Goal: Task Accomplishment & Management: Complete application form

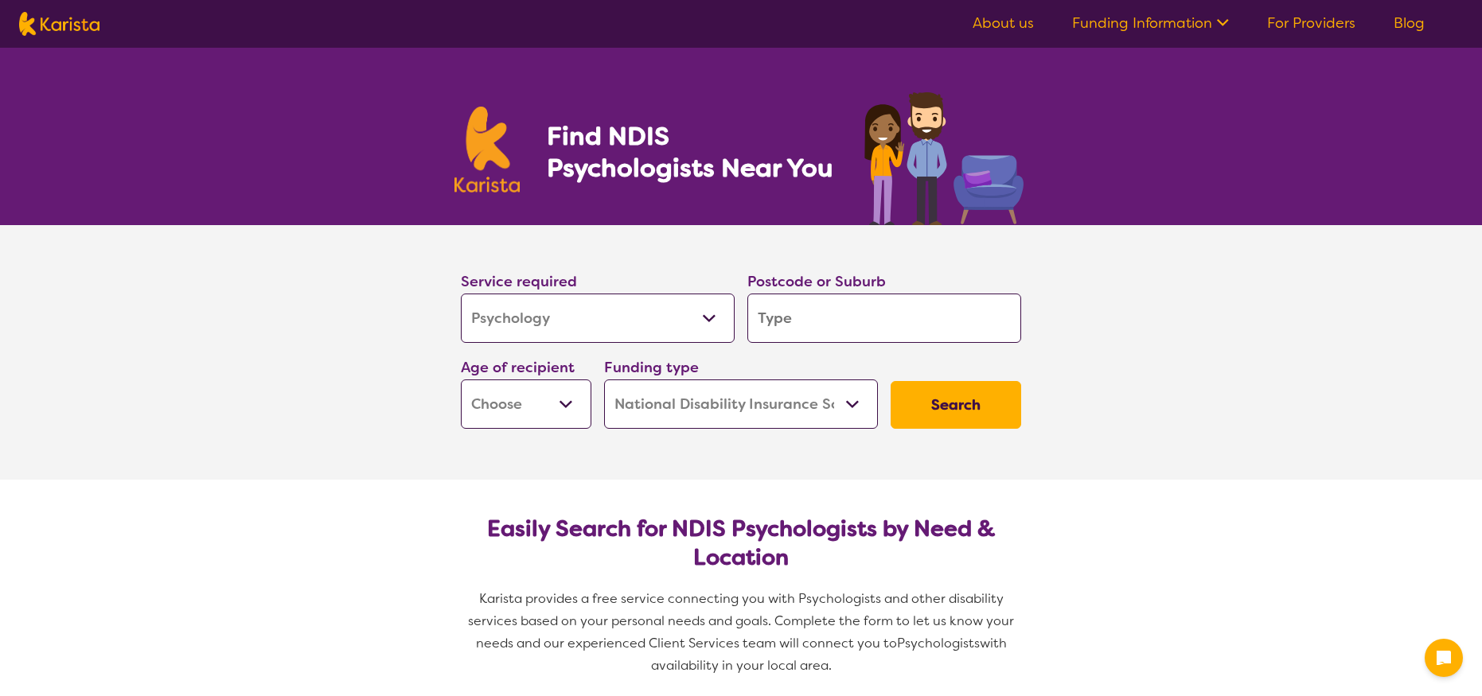
select select "Psychology"
select select "NDIS"
select select "Psychology"
select select "NDIS"
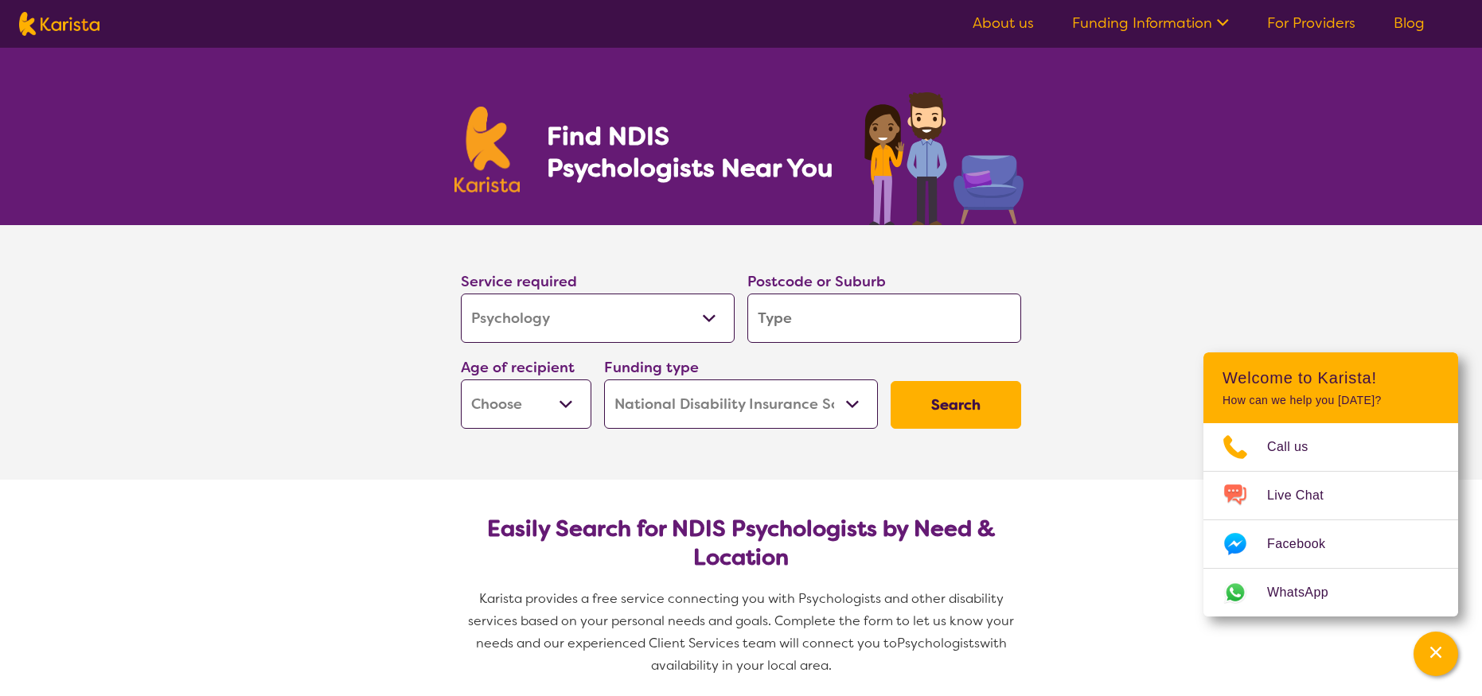
click at [785, 314] on input "search" at bounding box center [884, 318] width 274 height 49
type input "3"
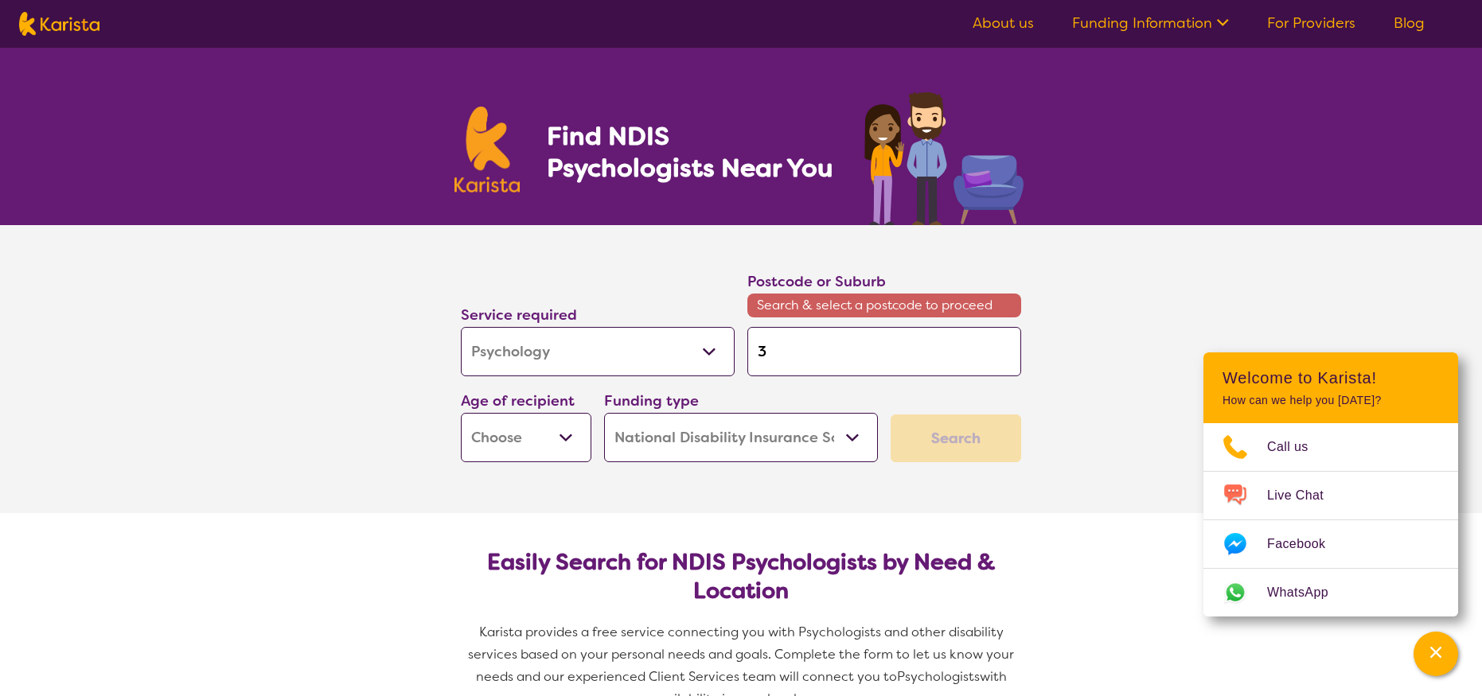
type input "38"
type input "384"
type input "3844"
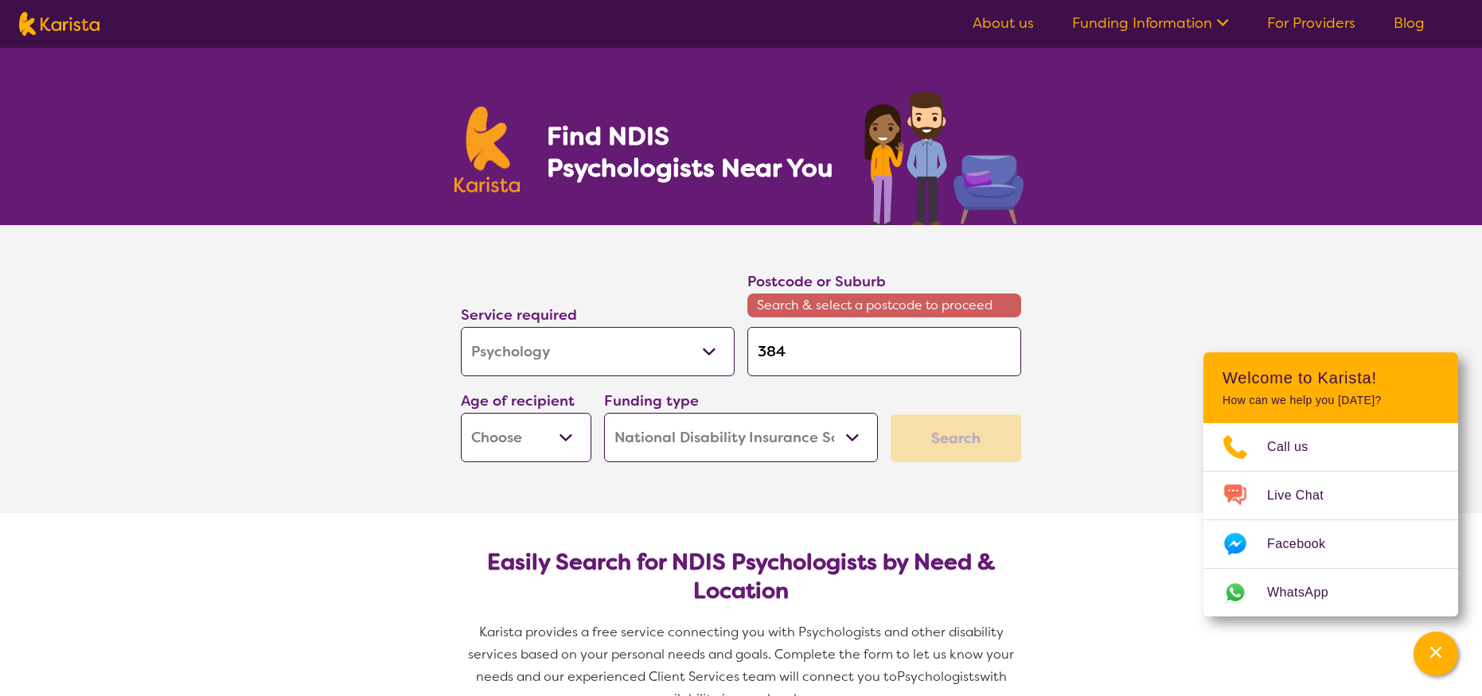
type input "3844"
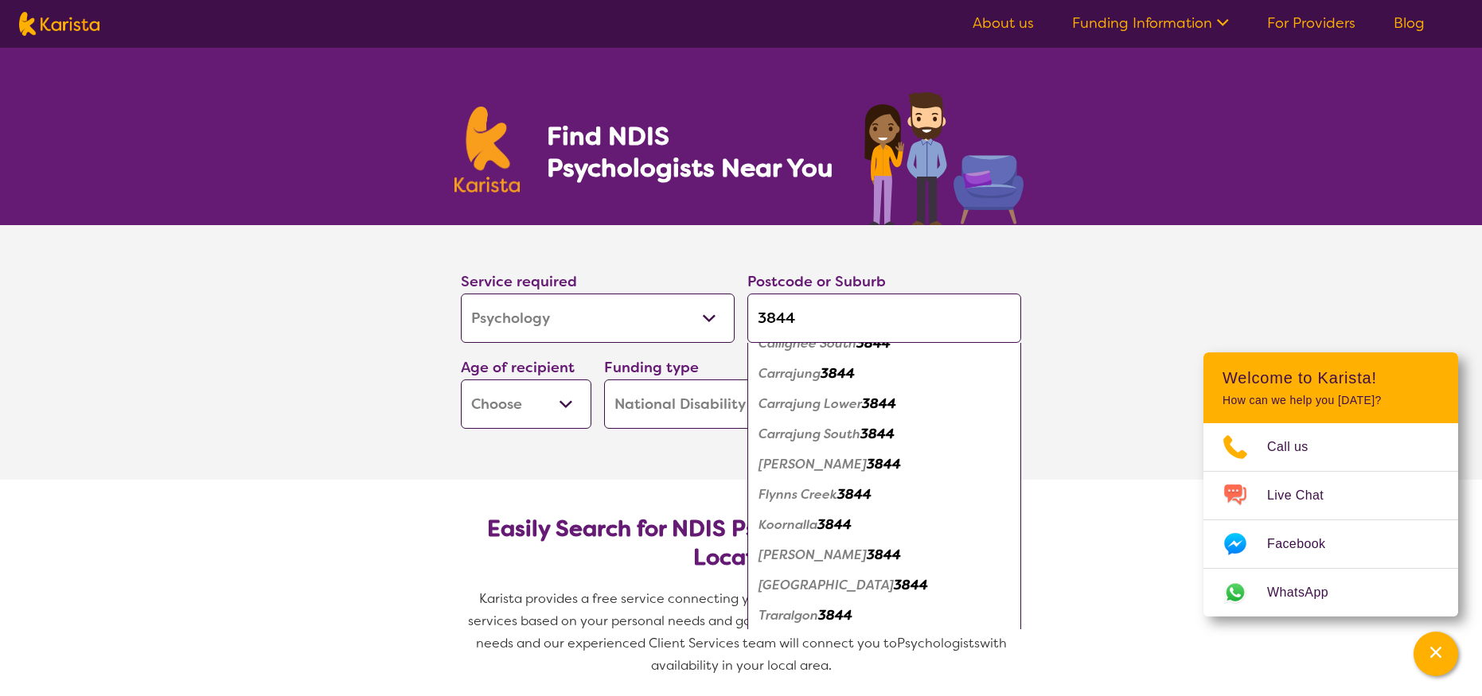
scroll to position [145, 0]
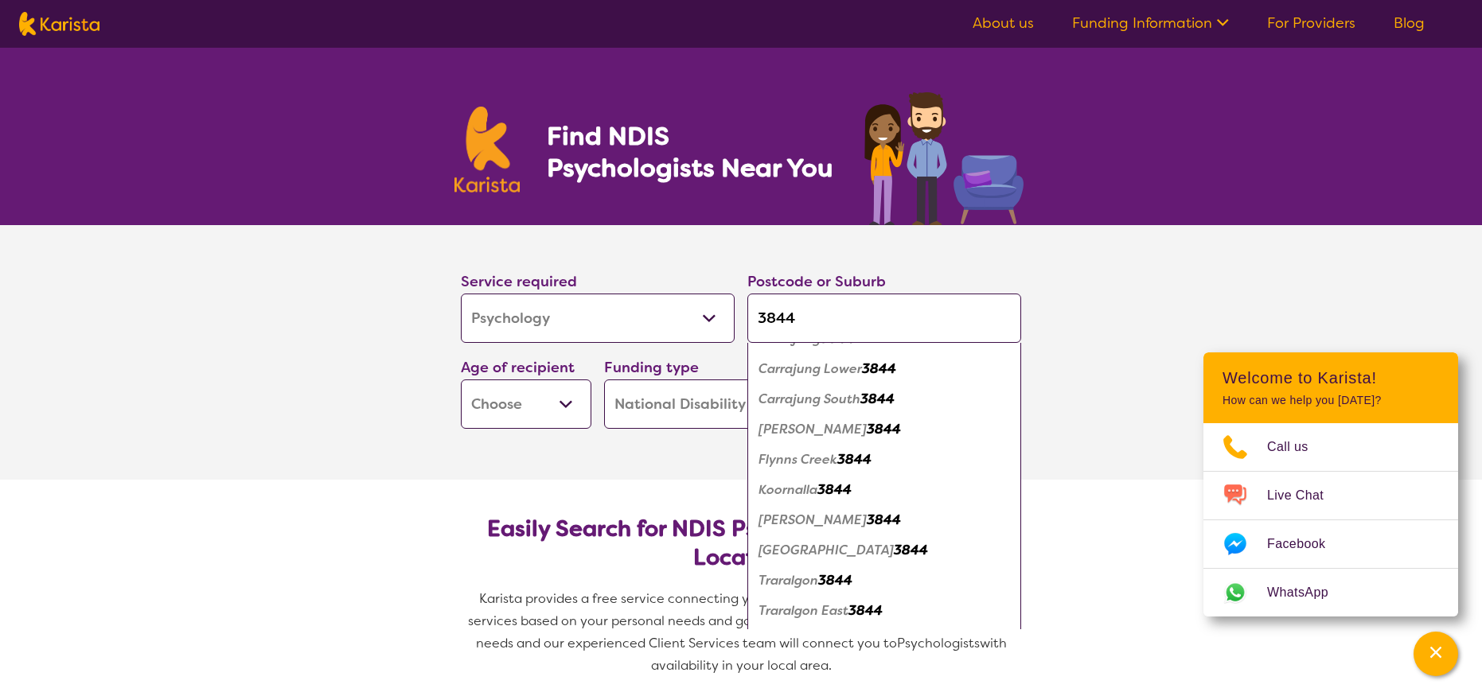
type input "3844"
click at [813, 581] on em "Traralgon" at bounding box center [789, 580] width 60 height 17
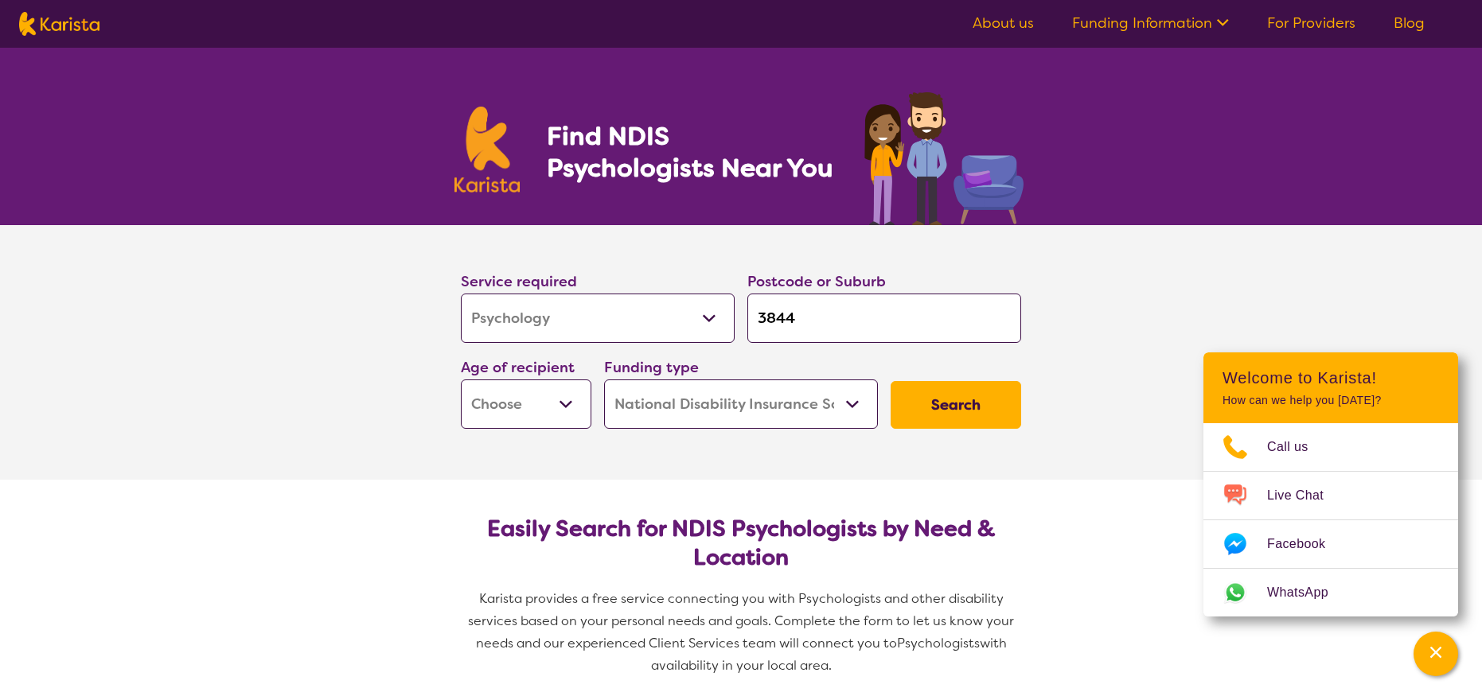
select select "AD"
click at [947, 393] on button "Search" at bounding box center [956, 405] width 131 height 48
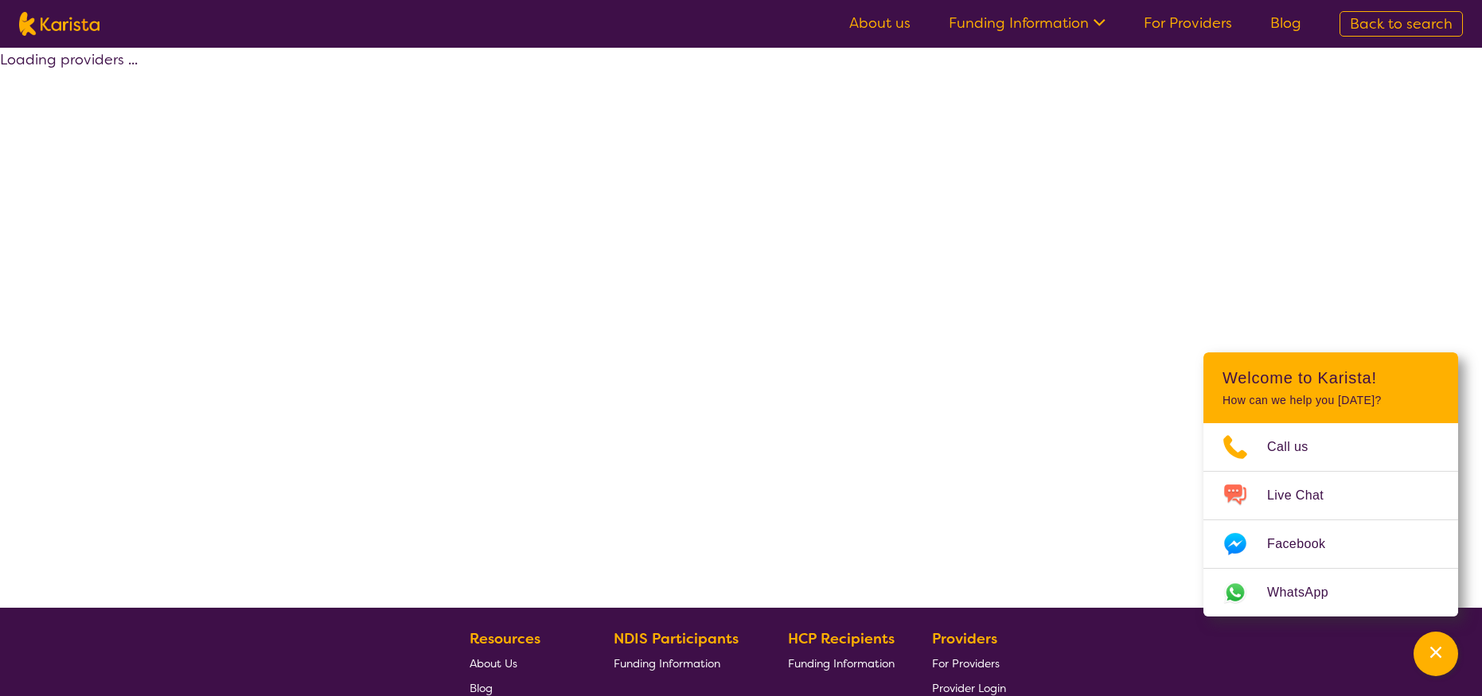
select select "by_score"
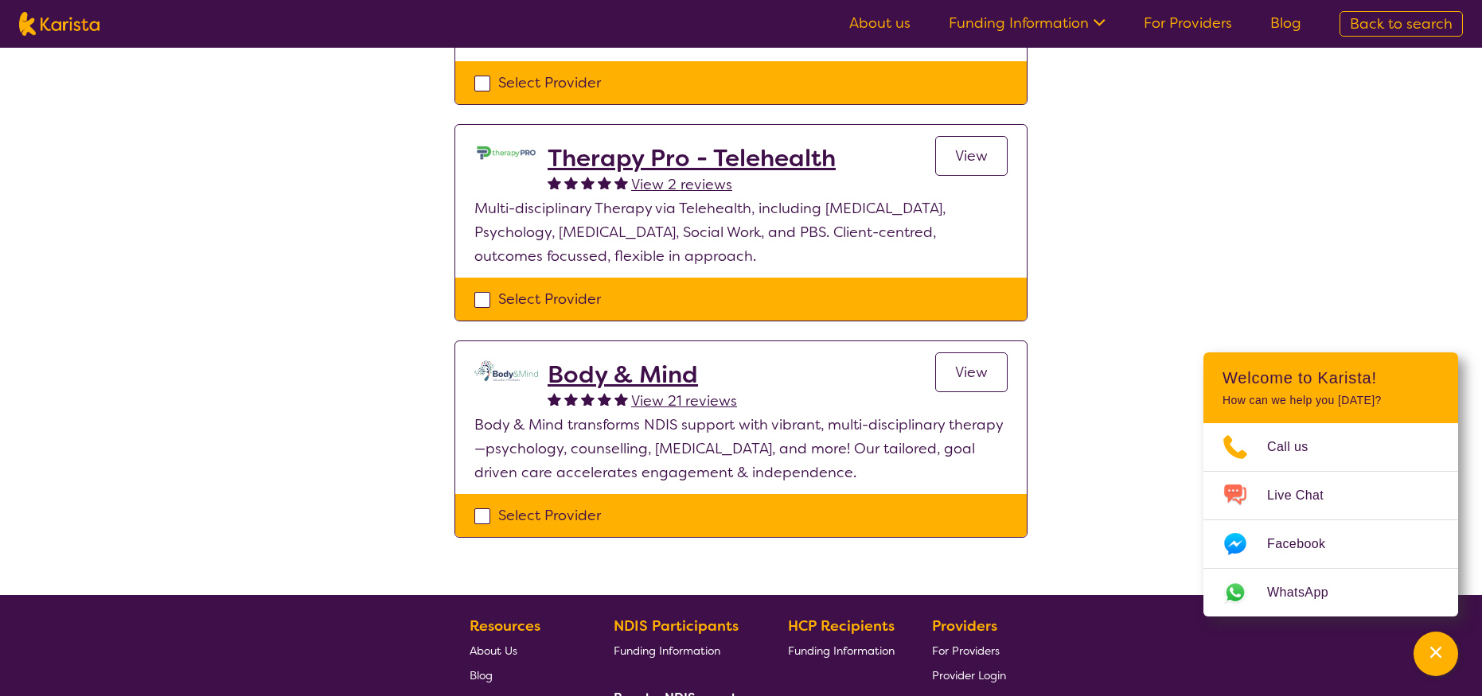
scroll to position [346, 0]
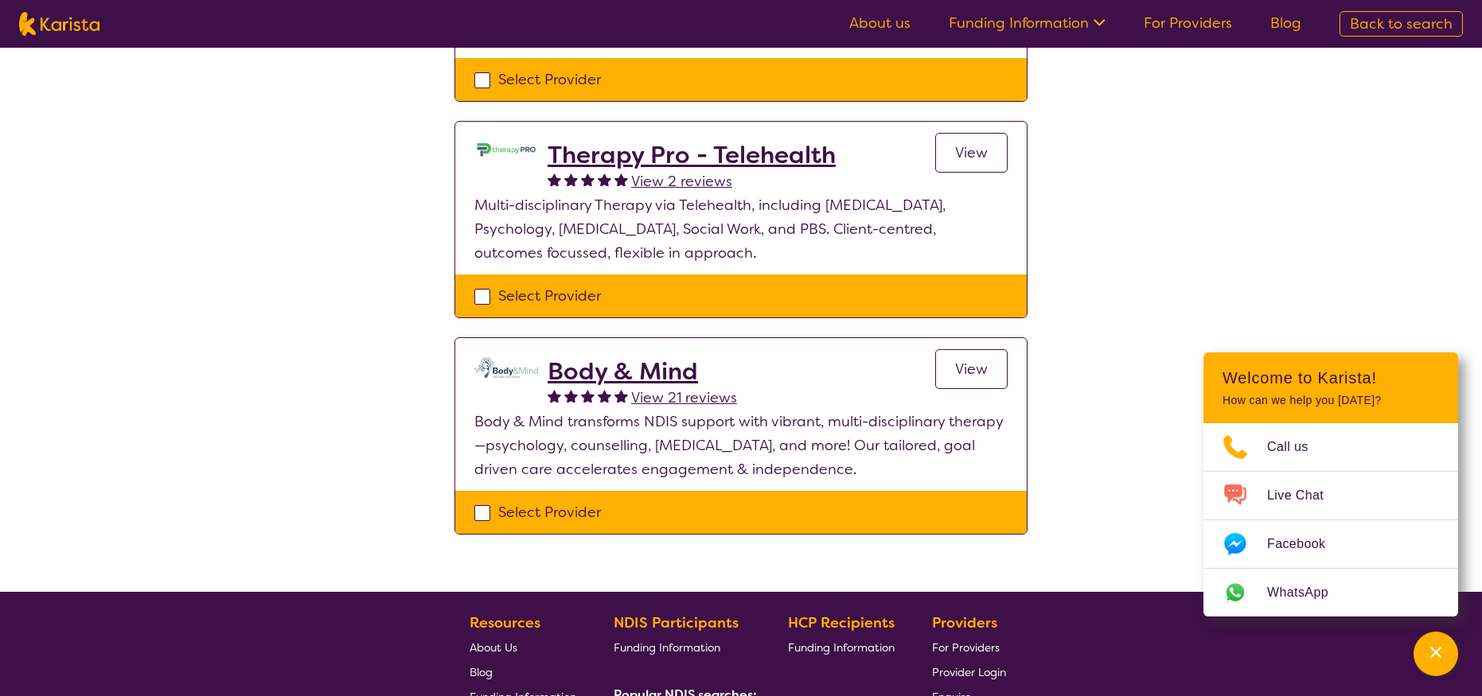
click at [975, 365] on span "View" at bounding box center [971, 369] width 33 height 19
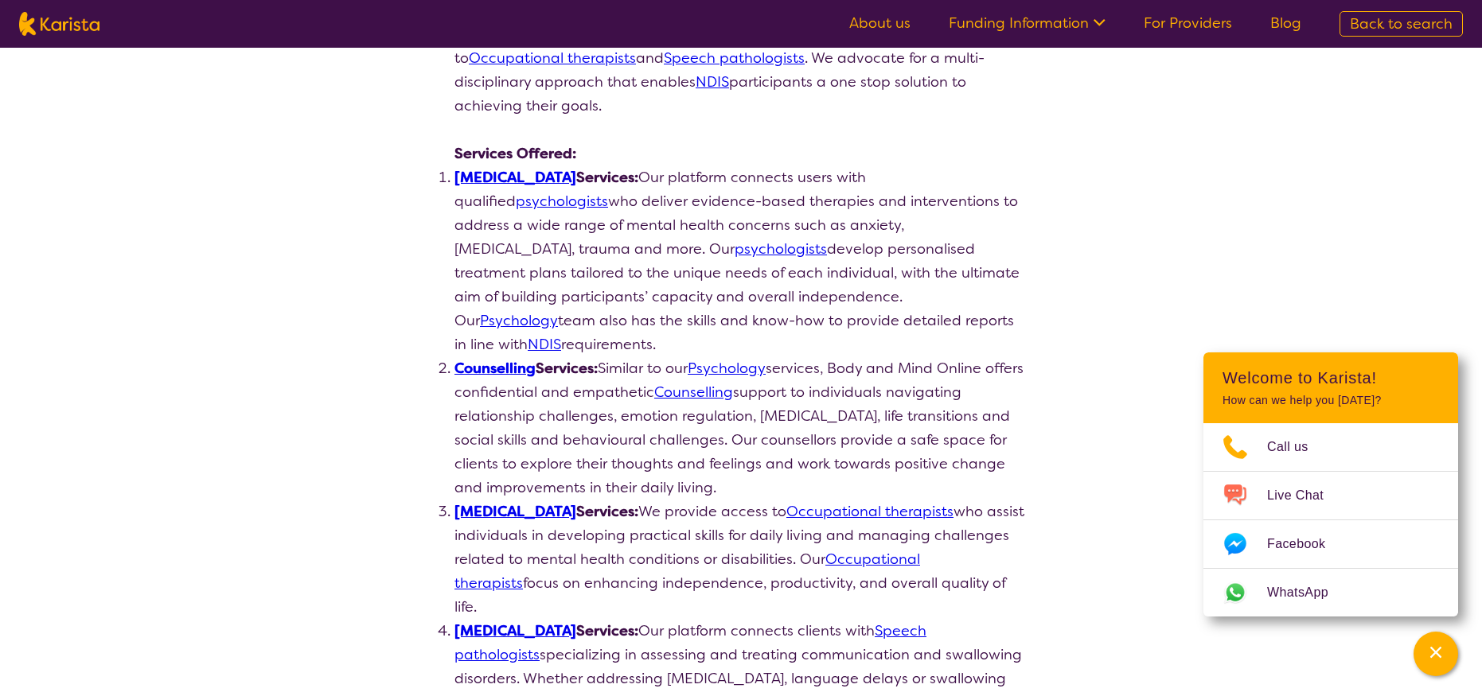
scroll to position [357, 0]
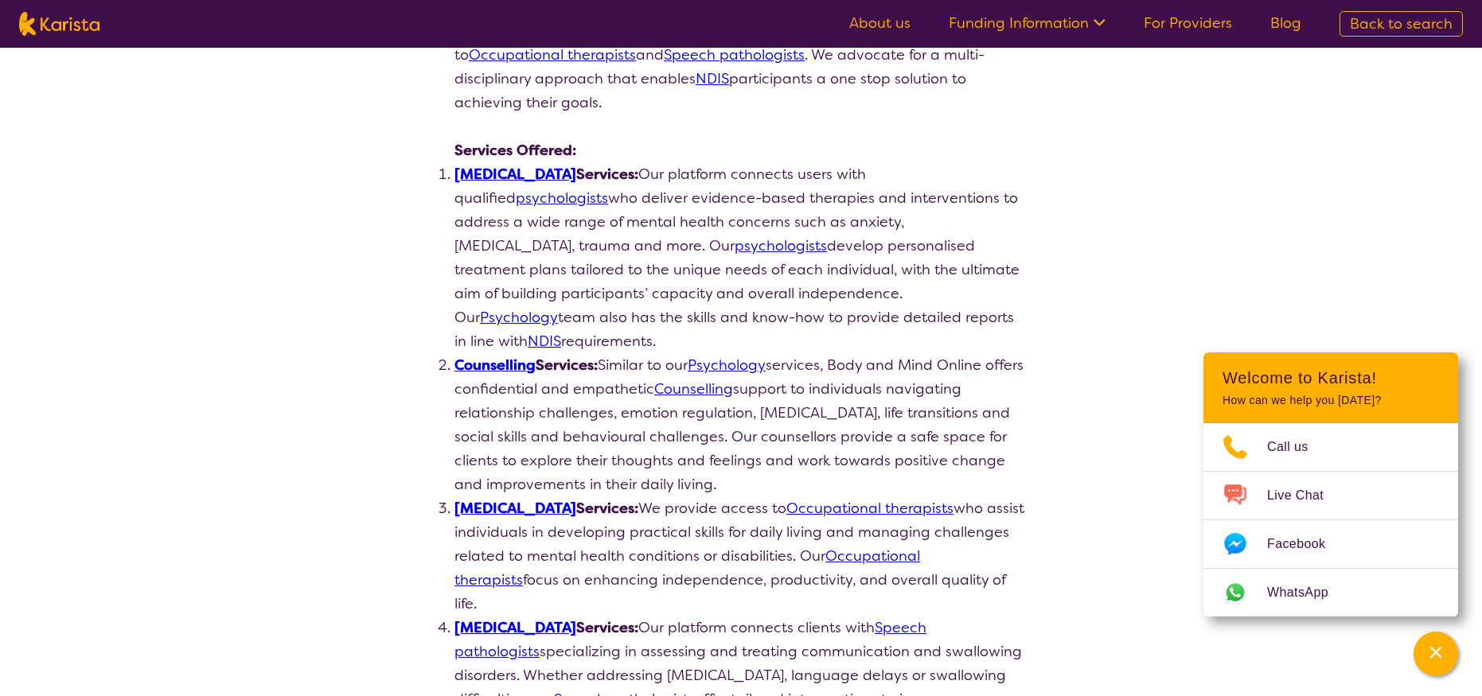
click at [608, 189] on link "psychologists" at bounding box center [562, 198] width 92 height 19
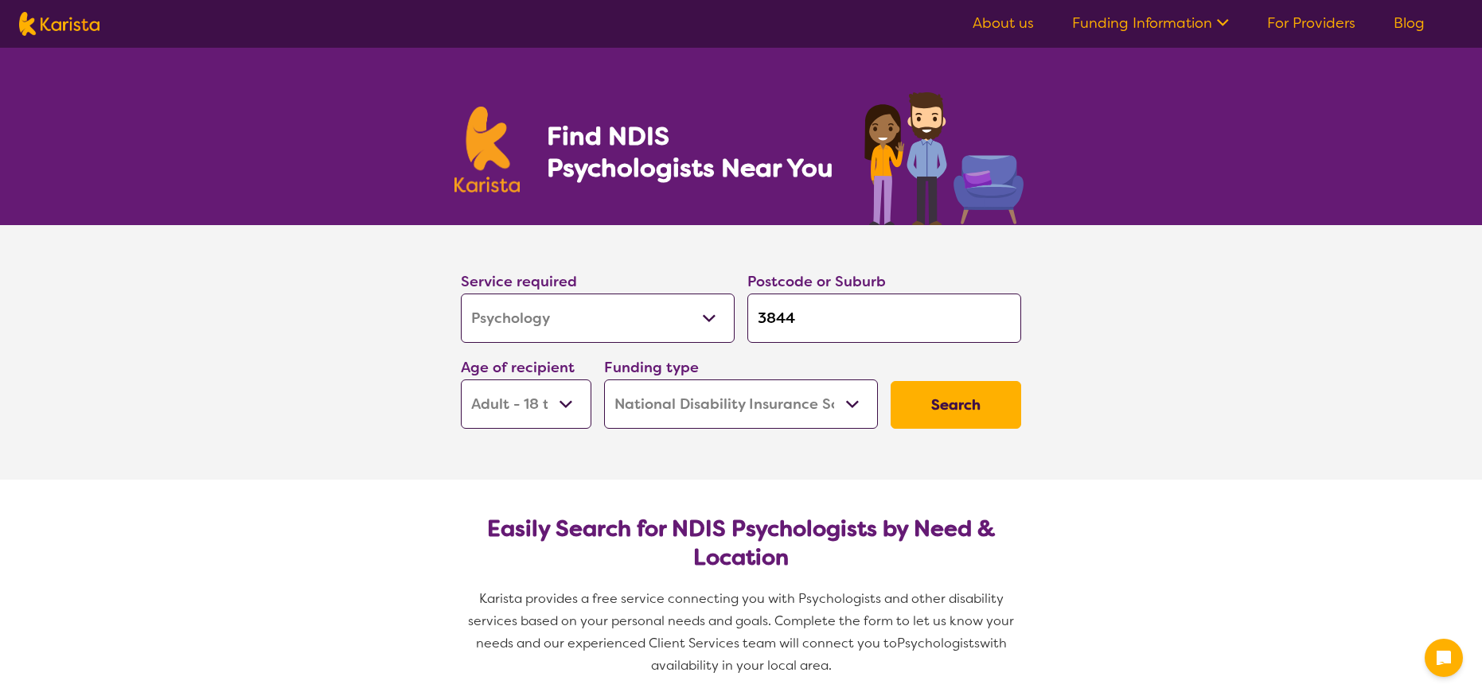
select select "Psychology"
select select "AD"
select select "NDIS"
select select "Psychology"
select select "AD"
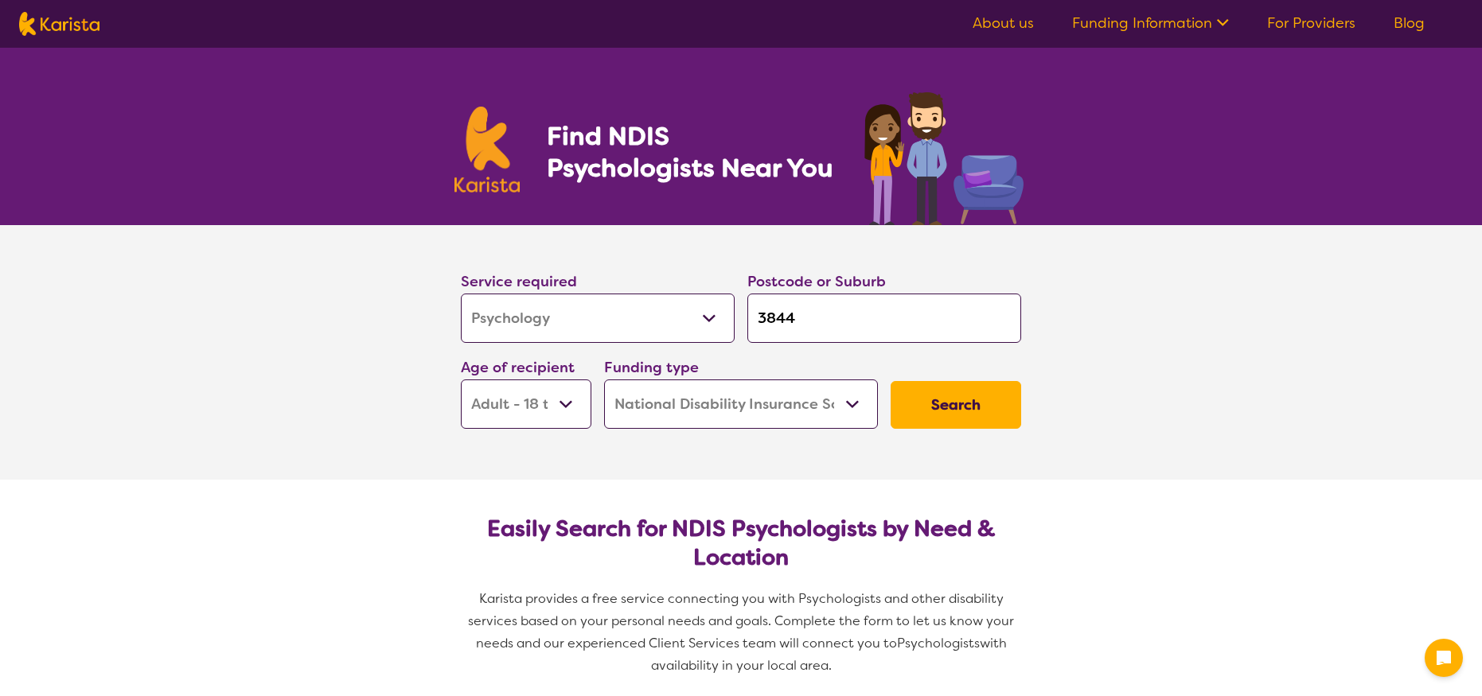
select select "NDIS"
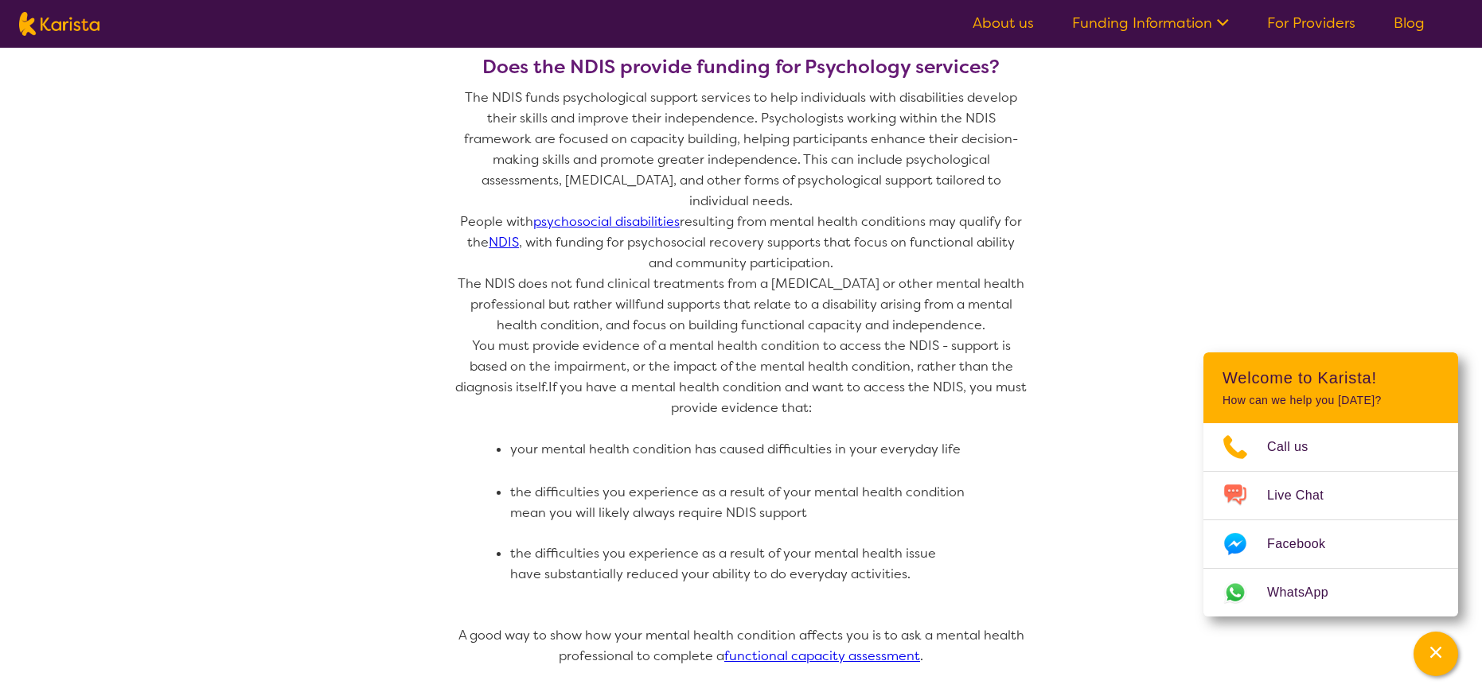
scroll to position [1102, 0]
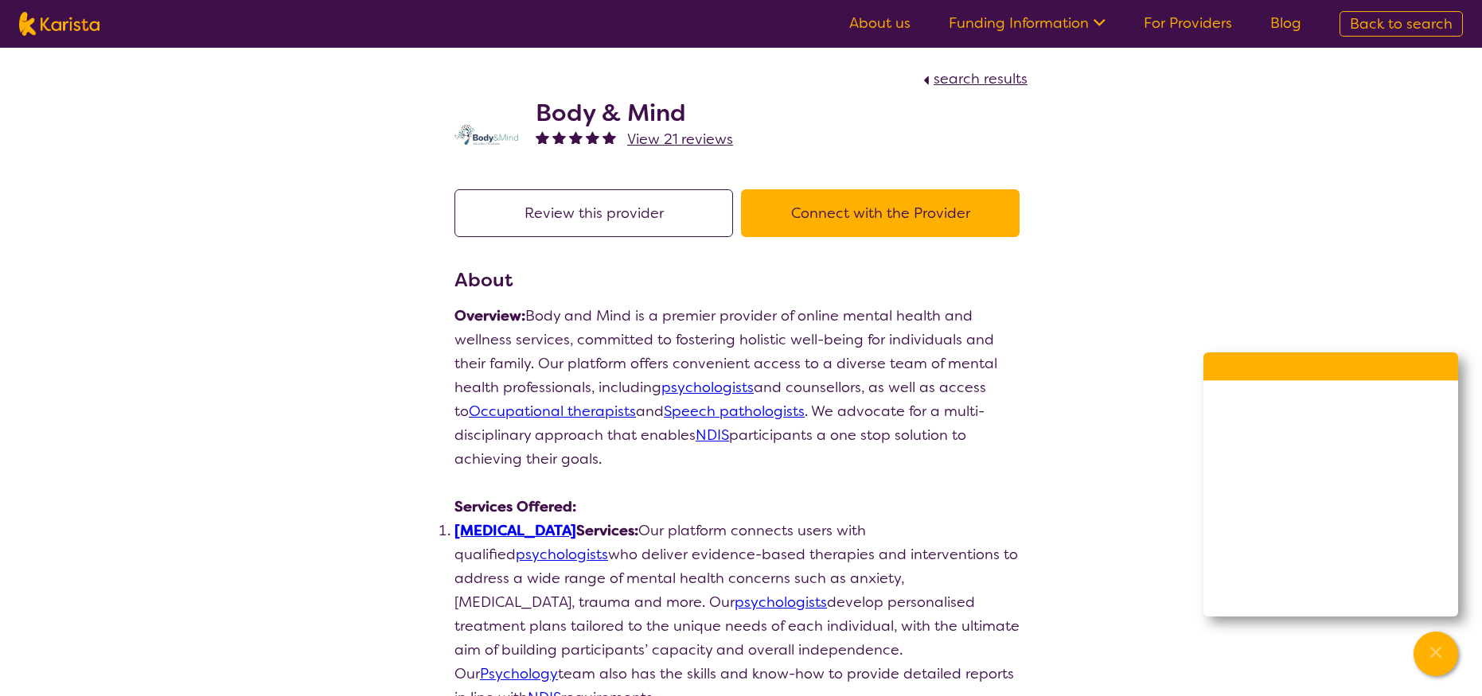
click at [866, 218] on button "Connect with the Provider" at bounding box center [880, 213] width 279 height 48
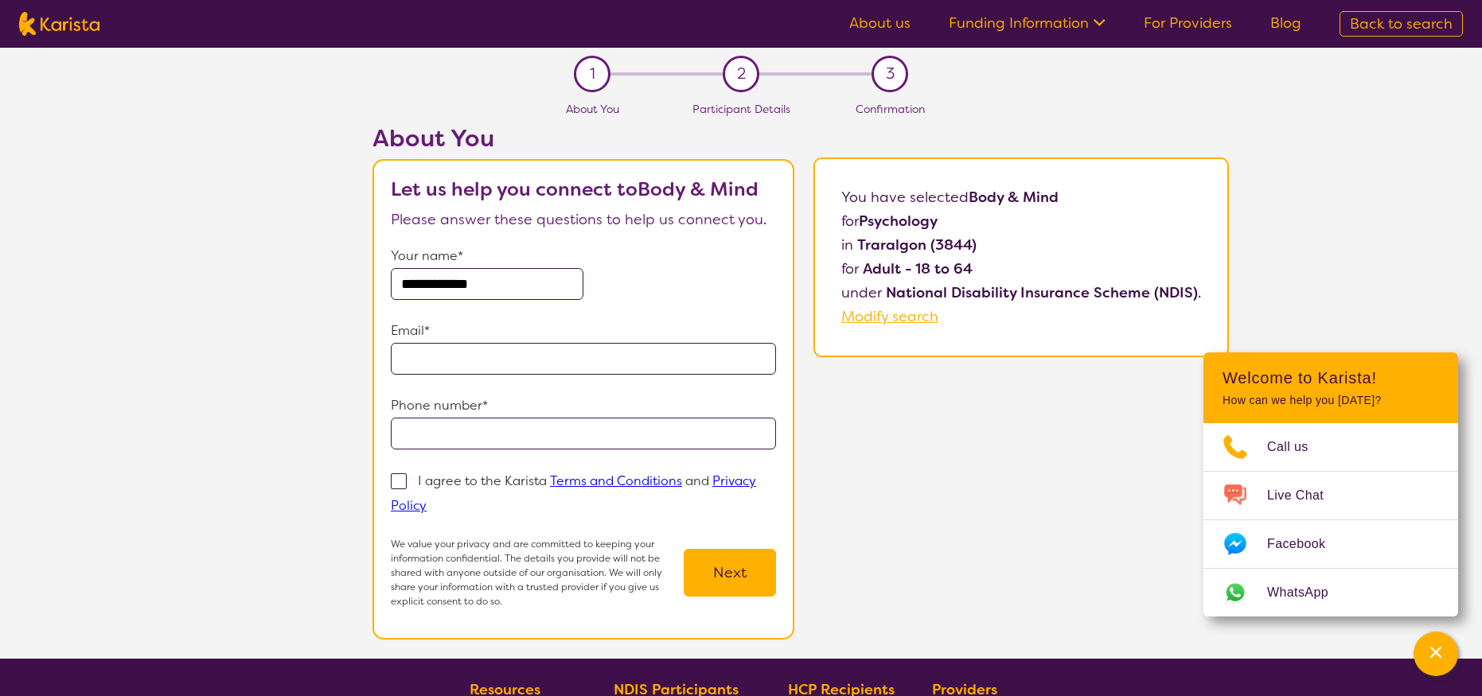
type input "**********"
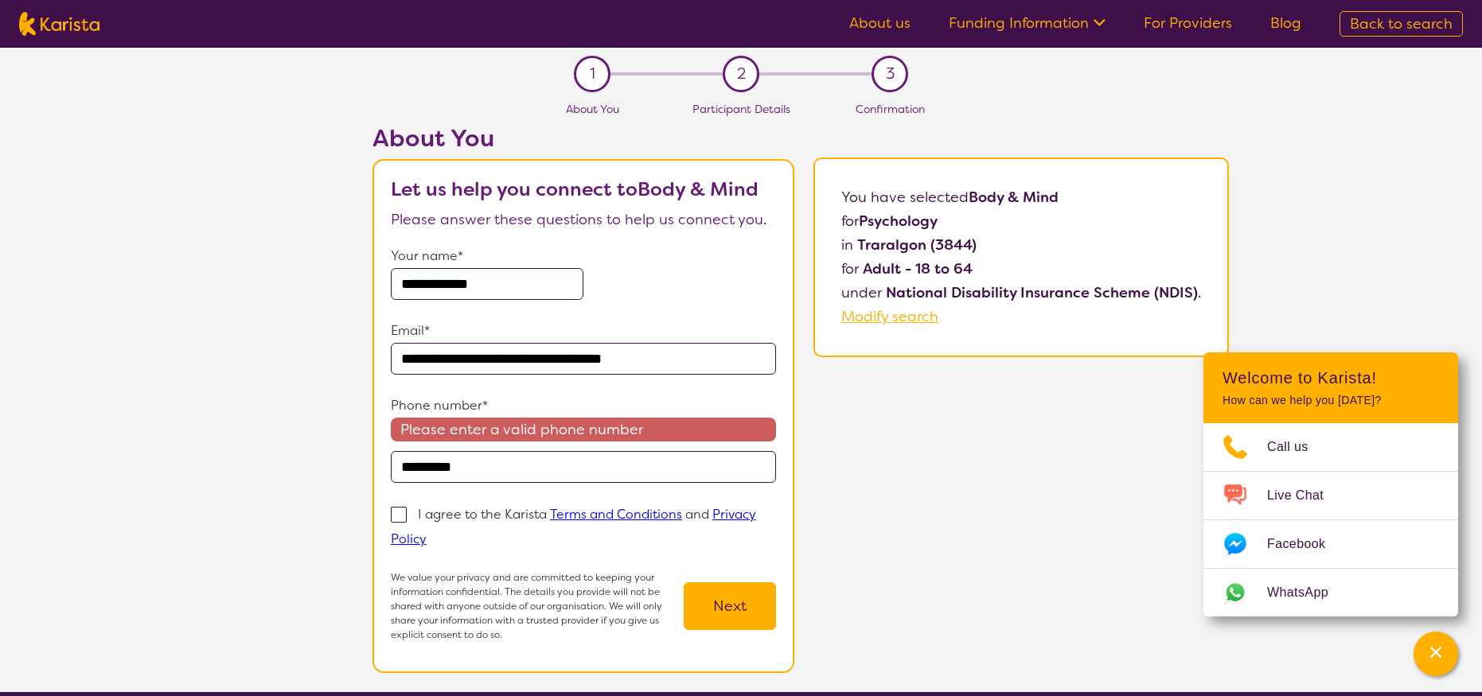
click at [435, 469] on input "********" at bounding box center [583, 467] width 385 height 32
click at [430, 467] on input "********" at bounding box center [583, 467] width 385 height 32
click at [453, 467] on input "*******" at bounding box center [583, 467] width 385 height 32
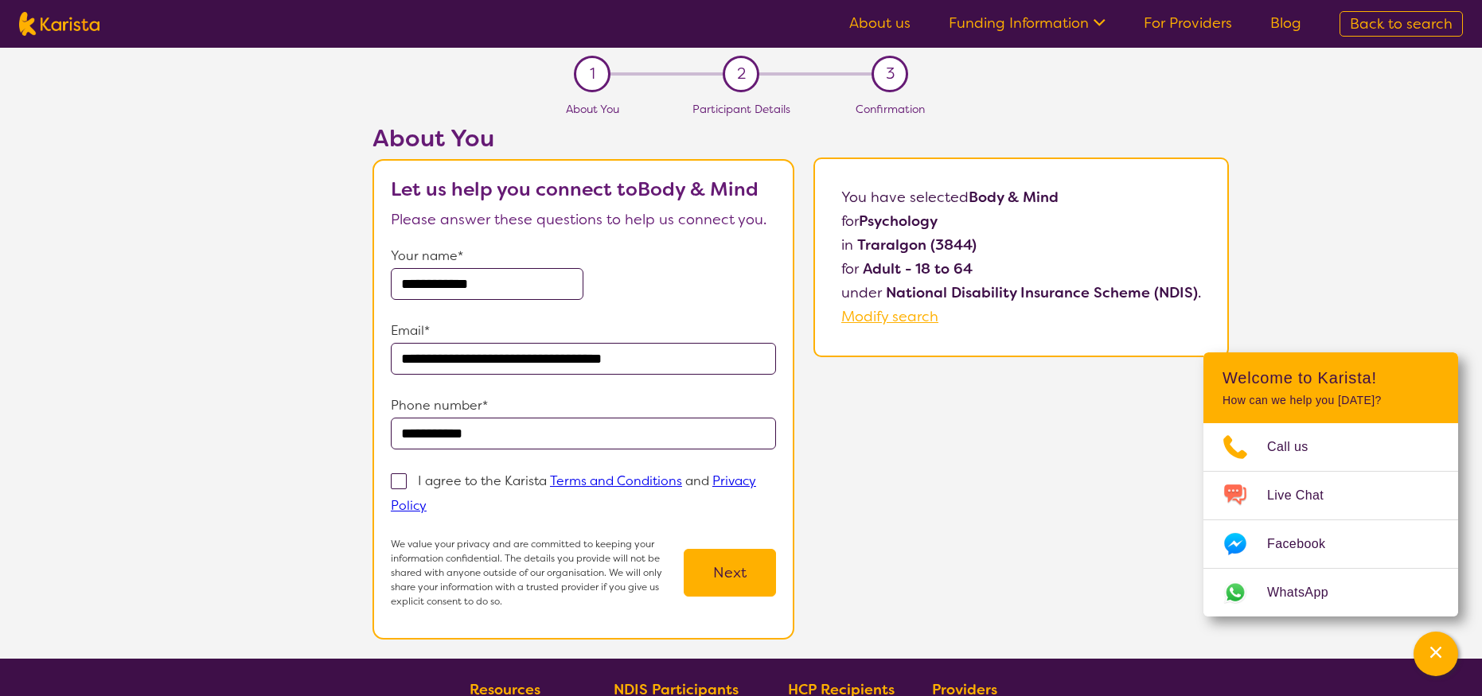
type input "**********"
click at [391, 482] on span at bounding box center [399, 482] width 16 height 16
click at [427, 500] on input "I agree to the Karista Terms and Conditions and Privacy Policy" at bounding box center [432, 505] width 10 height 10
checkbox input "true"
click at [753, 549] on button "Next" at bounding box center [730, 573] width 92 height 48
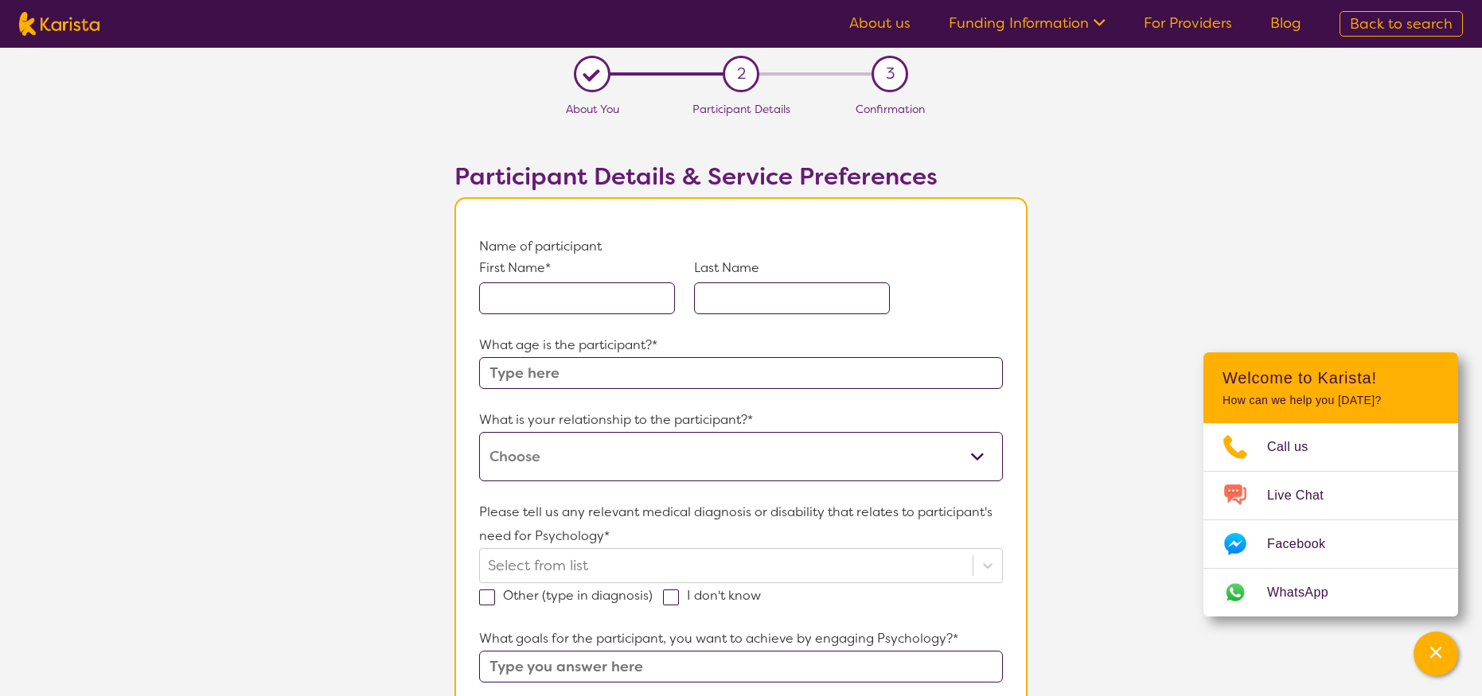
click at [593, 296] on input "text" at bounding box center [577, 299] width 196 height 32
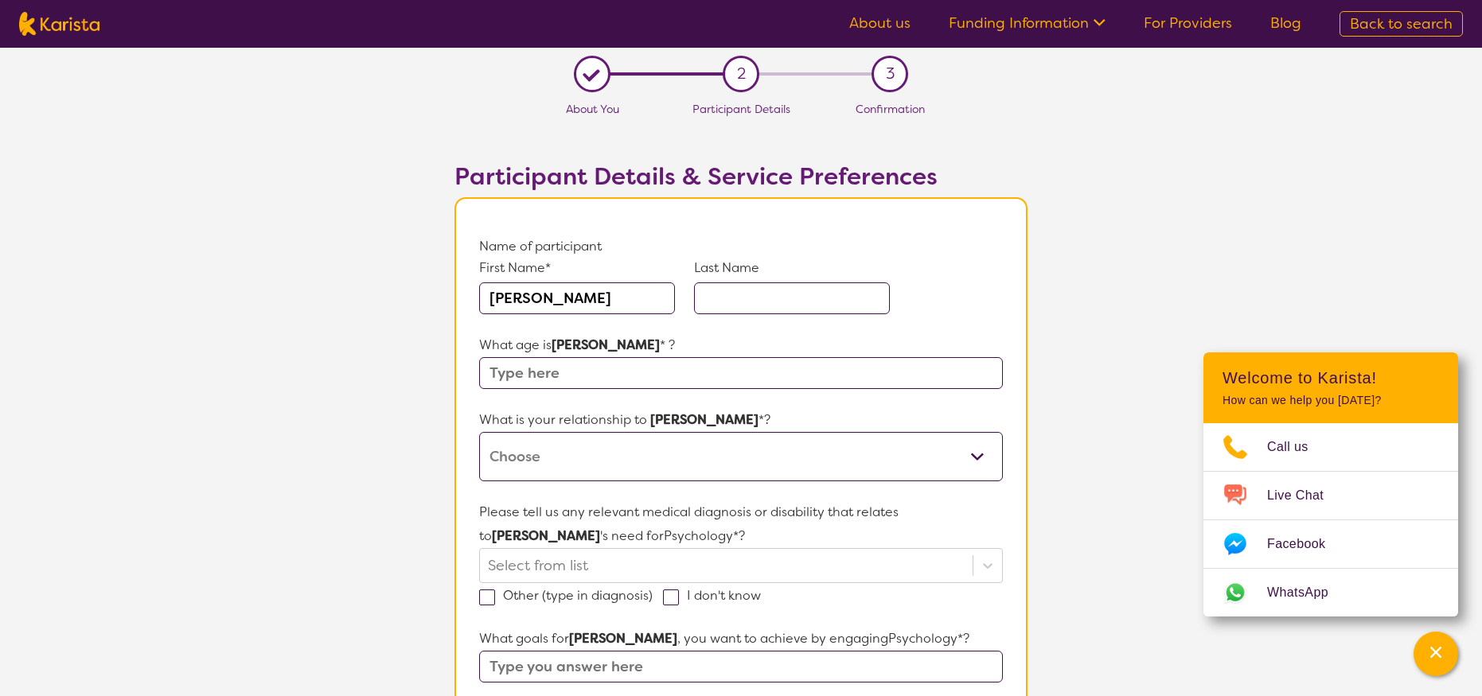
type input "[PERSON_NAME]"
click at [750, 304] on input "text" at bounding box center [792, 299] width 196 height 32
type input "[PERSON_NAME]"
click at [618, 375] on input "text" at bounding box center [741, 373] width 524 height 32
type input "49"
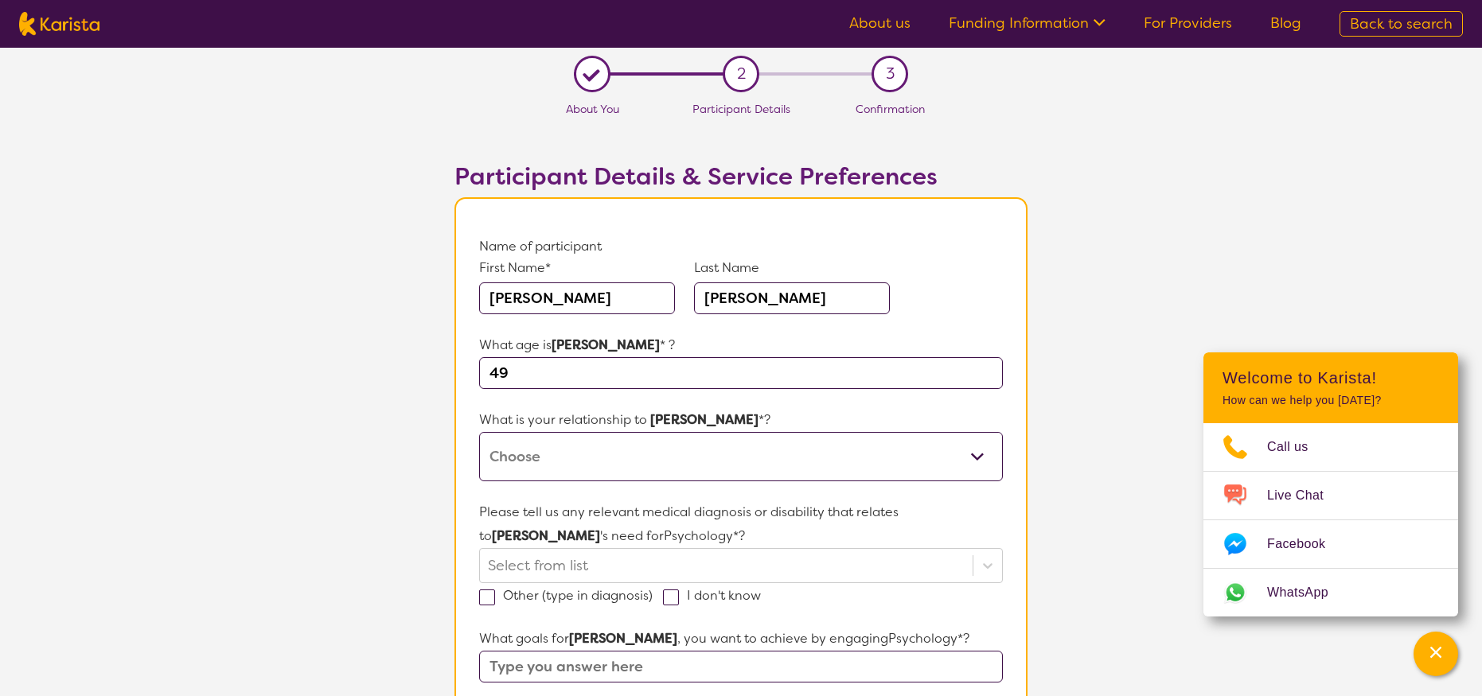
select select "I am their Support Coordinator"
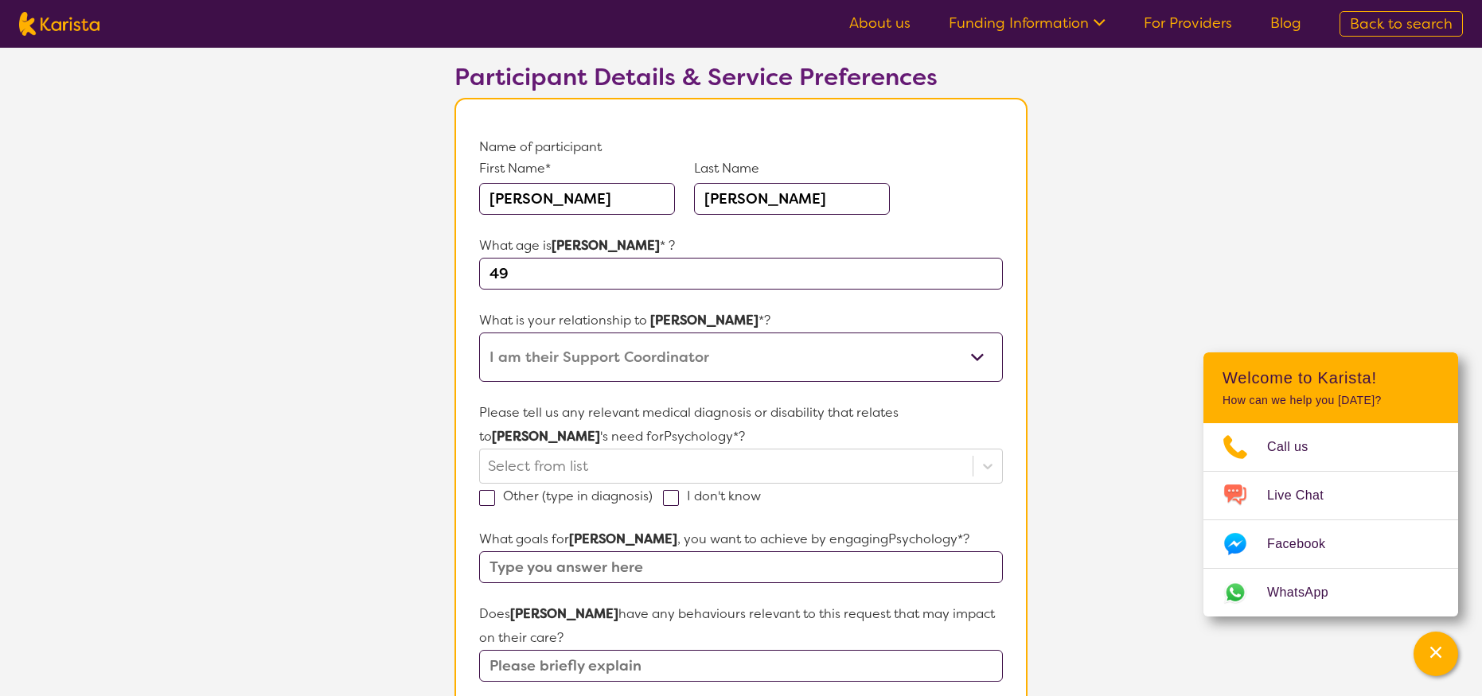
scroll to position [177, 0]
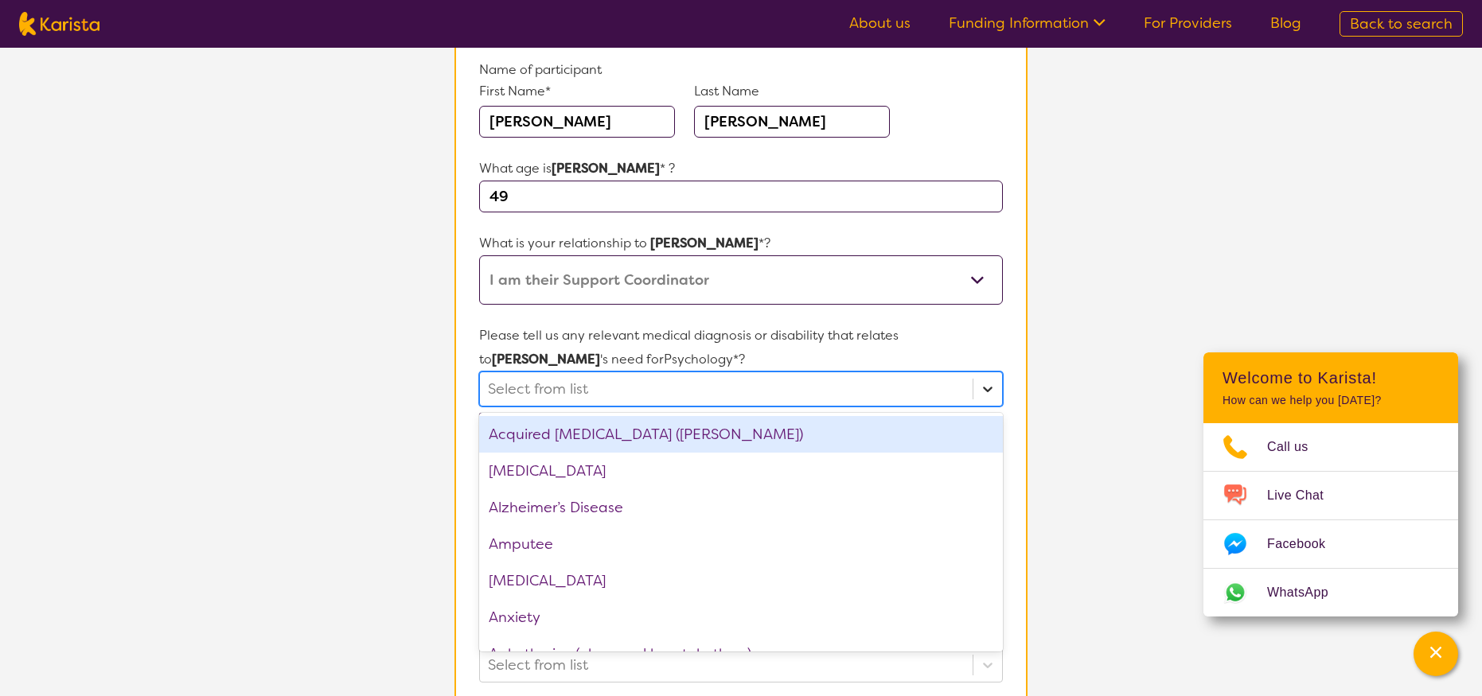
click at [985, 388] on icon at bounding box center [988, 390] width 10 height 6
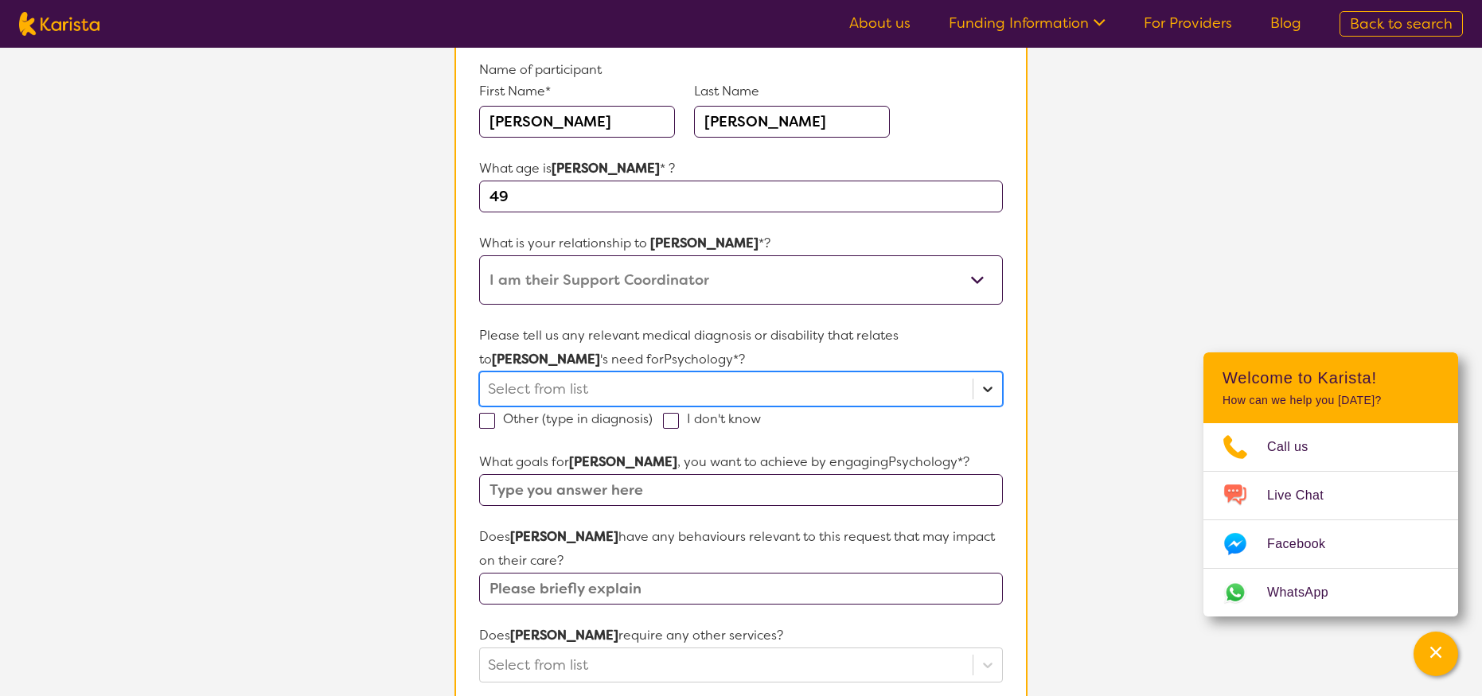
click at [987, 387] on icon at bounding box center [988, 389] width 16 height 16
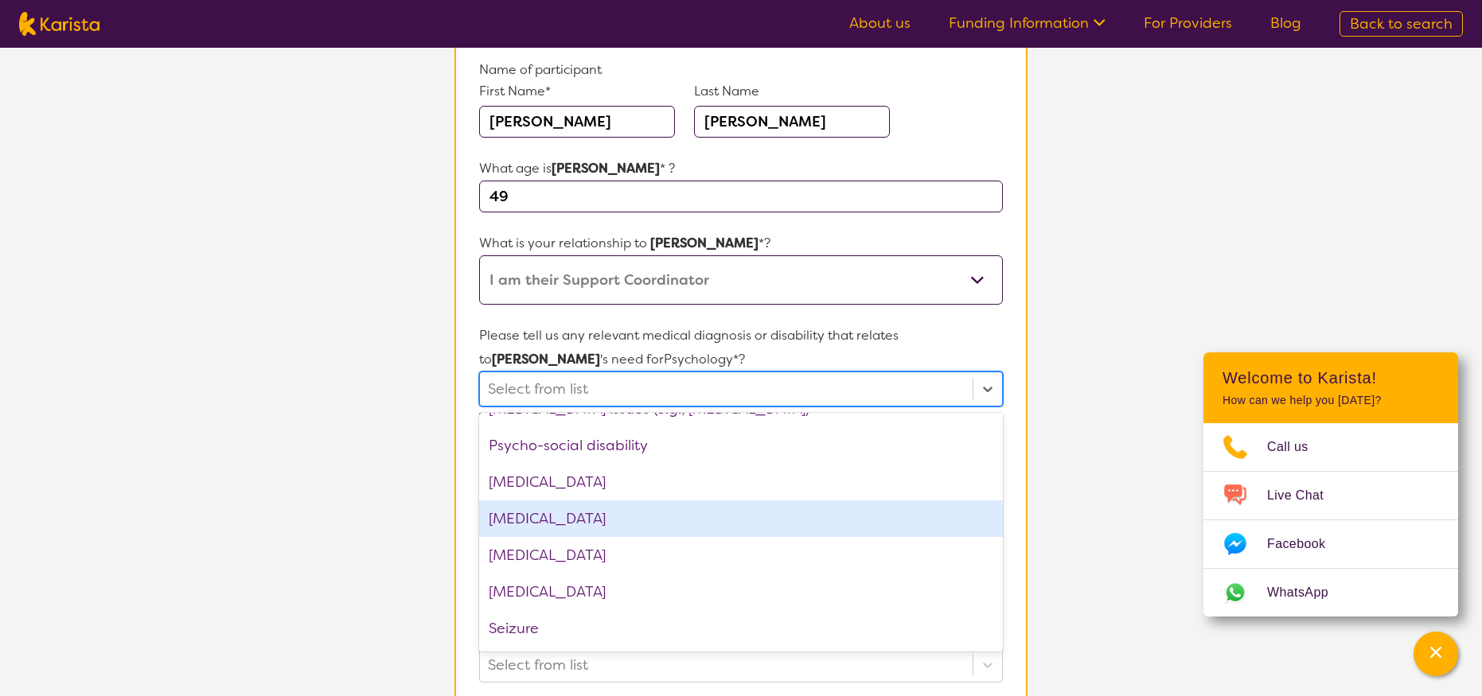
scroll to position [2218, 0]
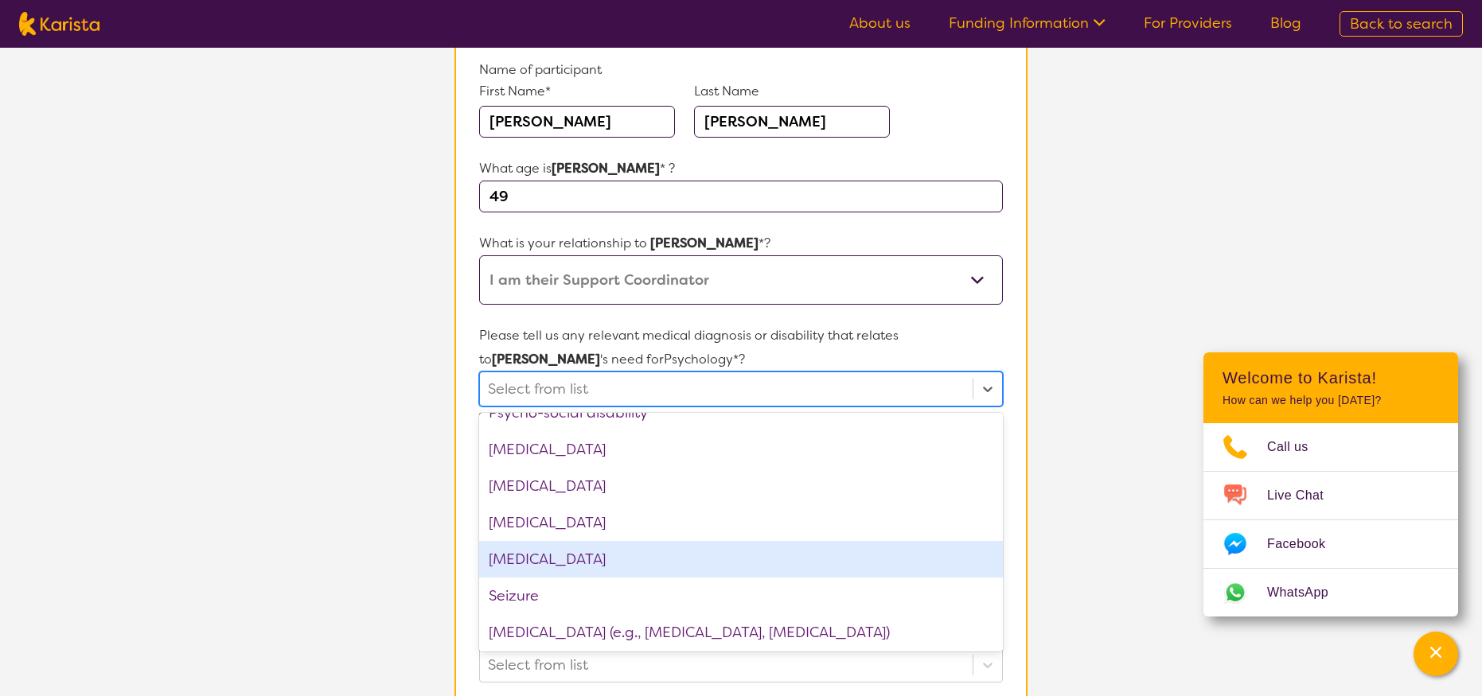
click at [548, 554] on div "[MEDICAL_DATA]" at bounding box center [741, 559] width 524 height 37
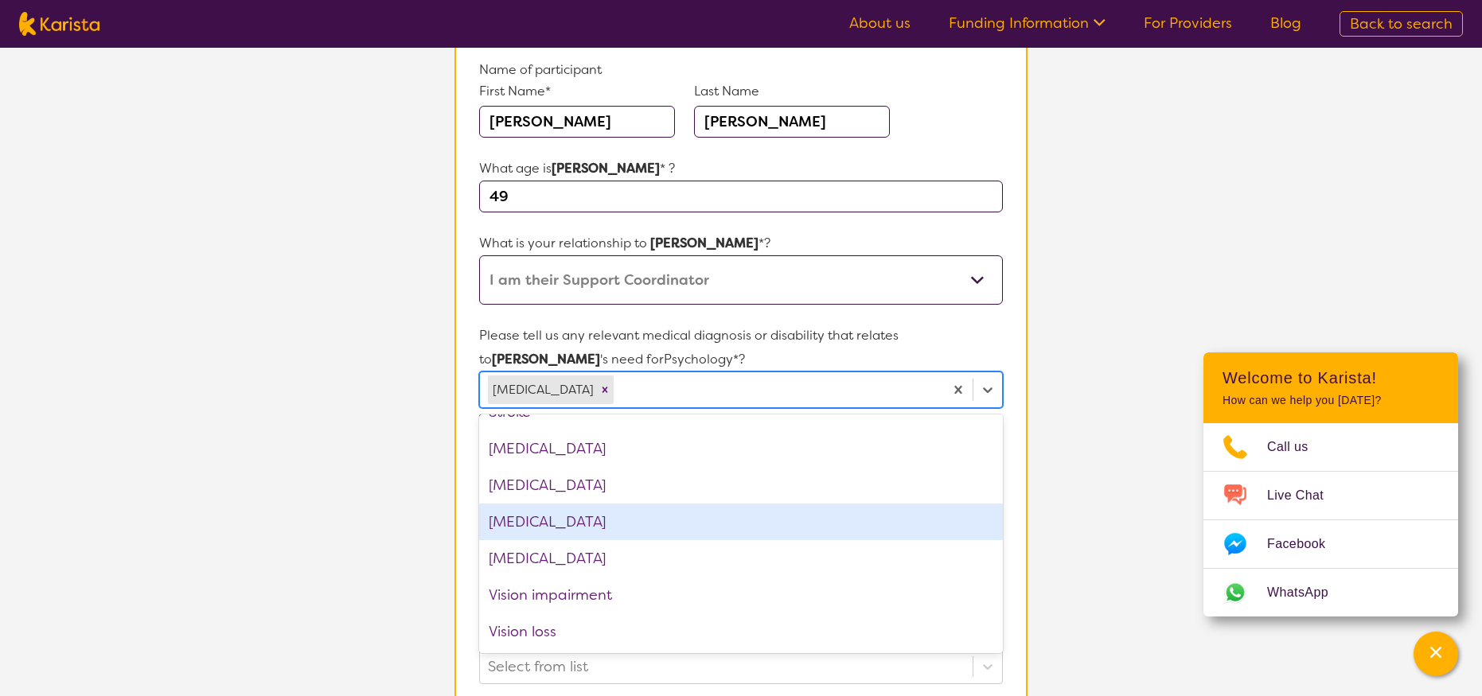
scroll to position [2474, 0]
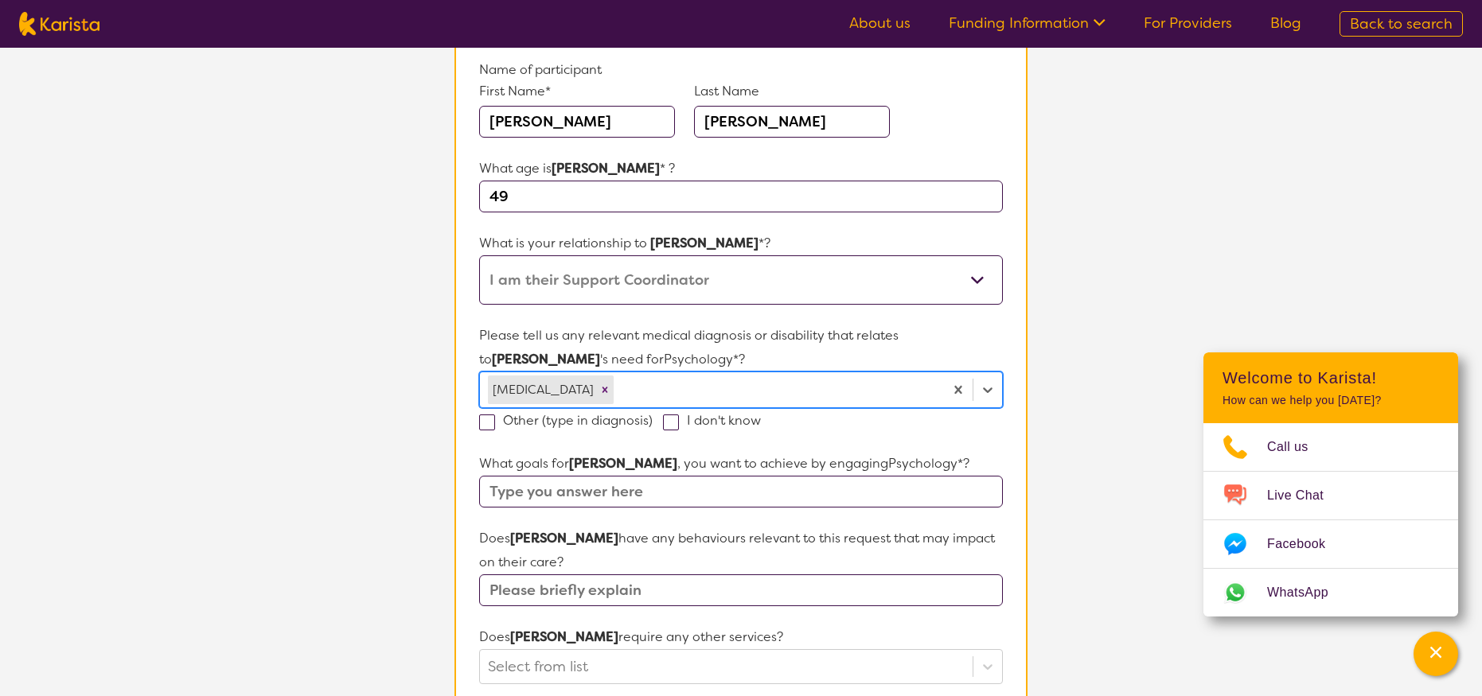
click at [730, 387] on div at bounding box center [776, 389] width 319 height 27
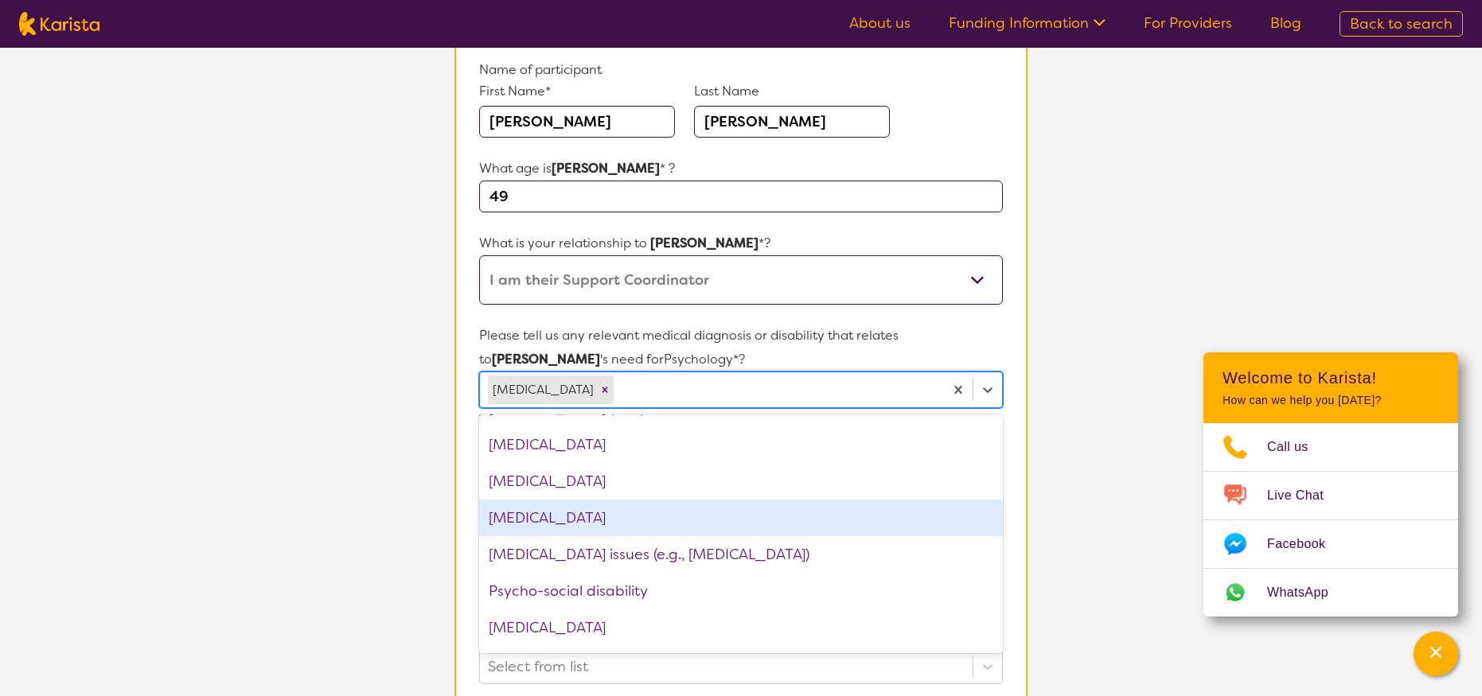
scroll to position [2053, 0]
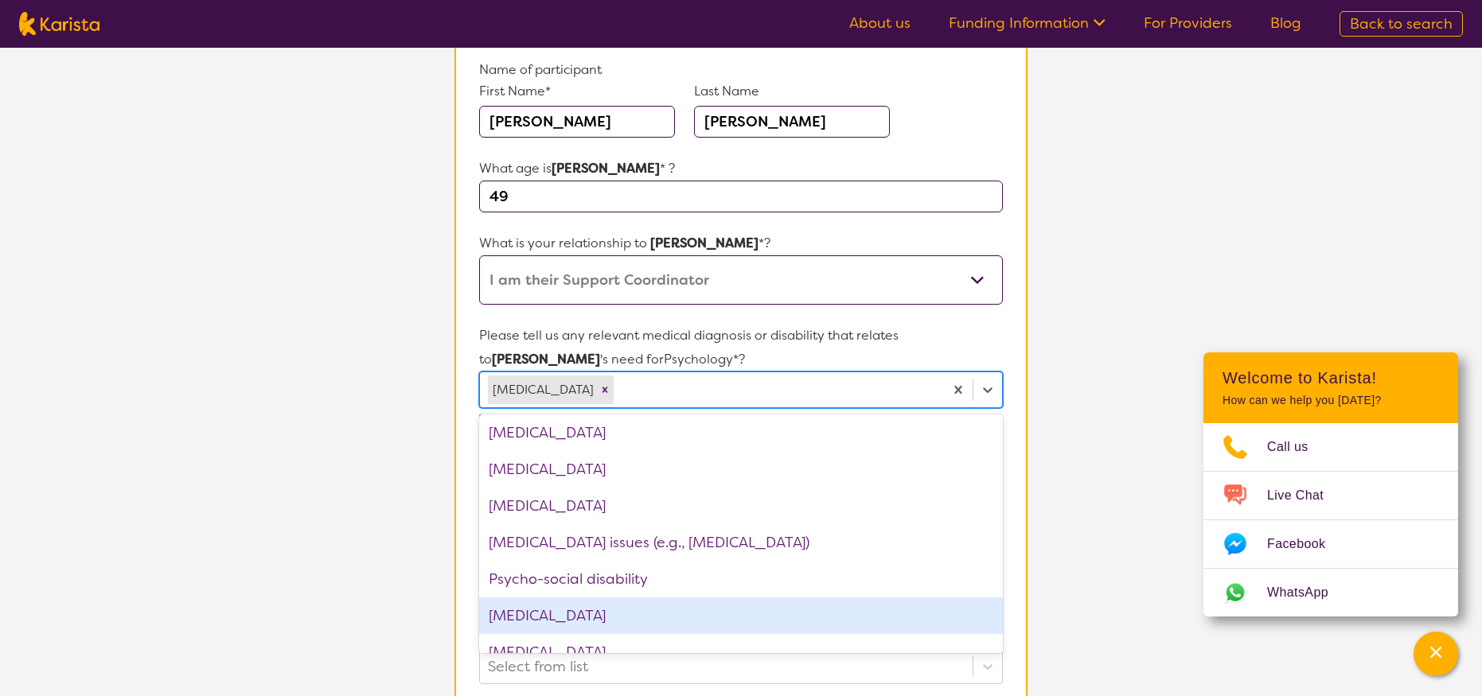
click at [509, 613] on div "[MEDICAL_DATA]" at bounding box center [741, 616] width 524 height 37
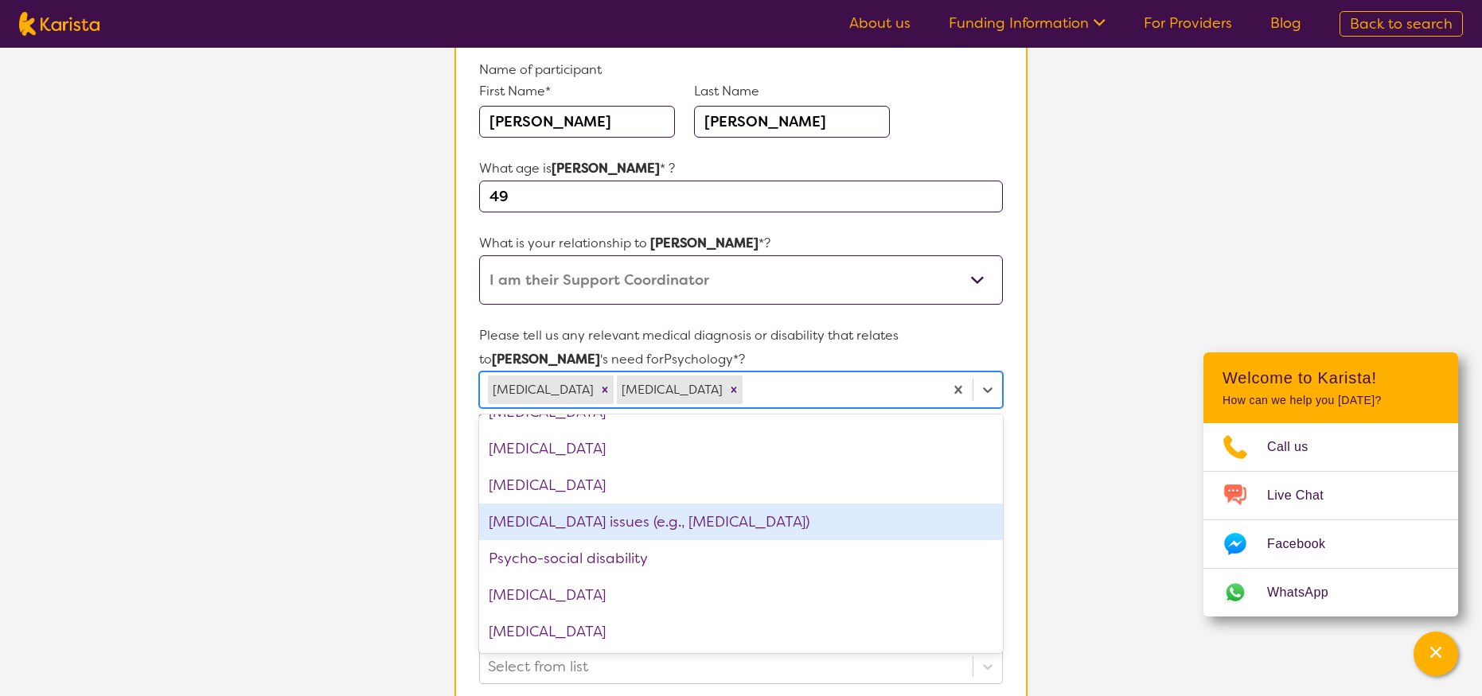
scroll to position [2113, 0]
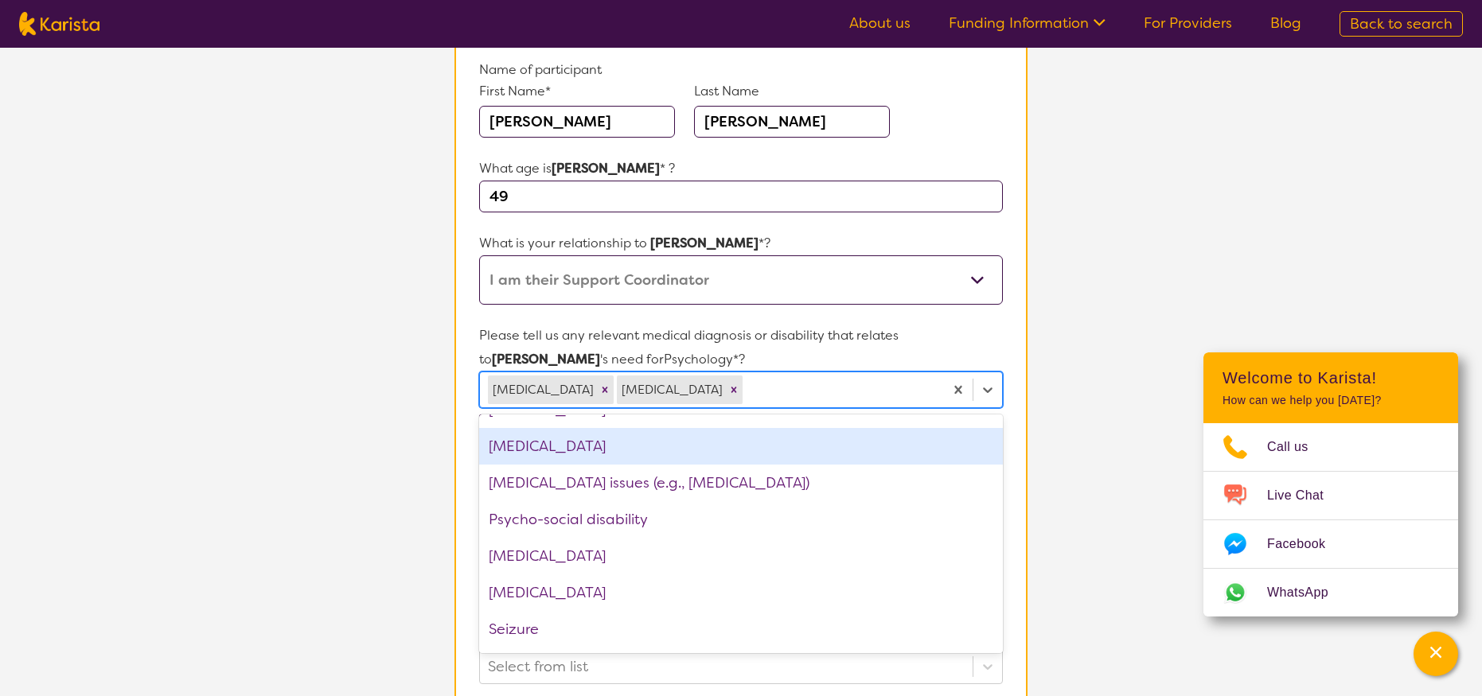
click at [1072, 396] on section "L About You 2 Participant Details 3 Confirmation Participant Details & Service …" at bounding box center [741, 573] width 1482 height 1405
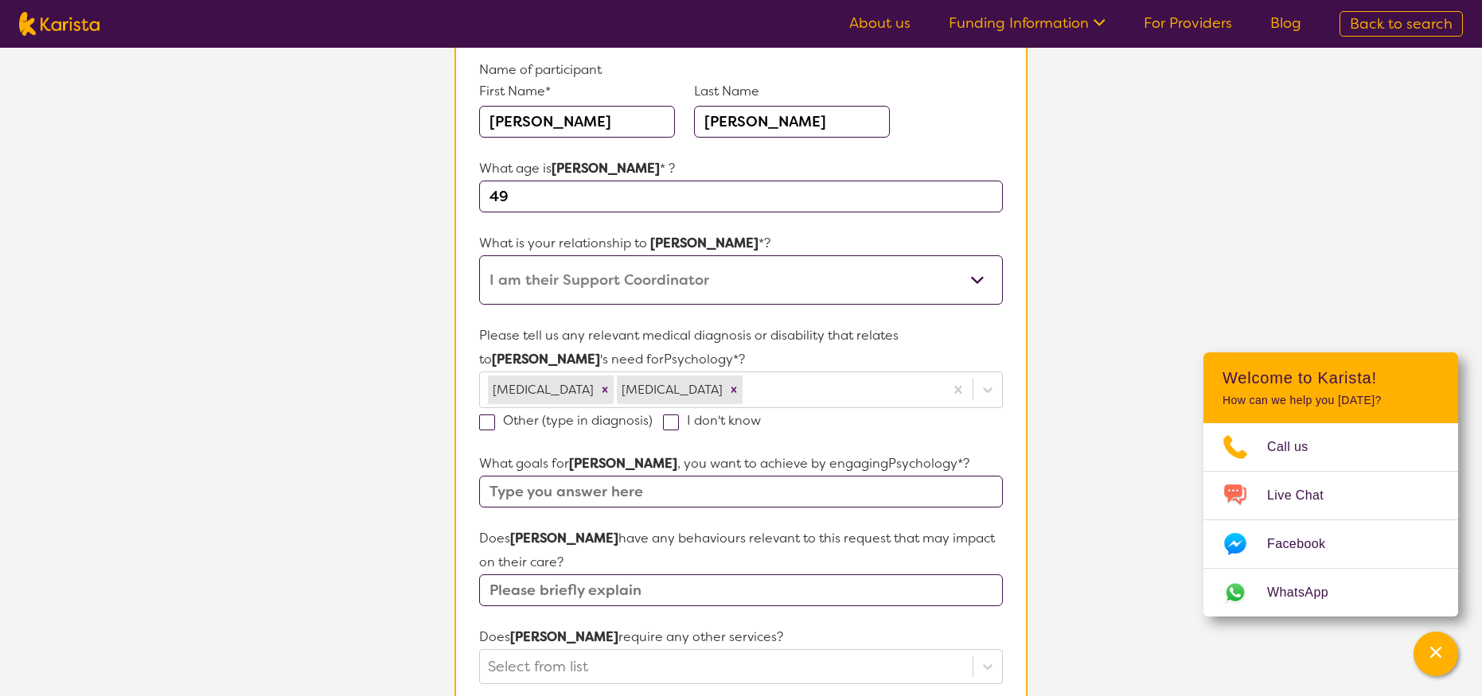
click at [576, 491] on input "text" at bounding box center [741, 492] width 524 height 32
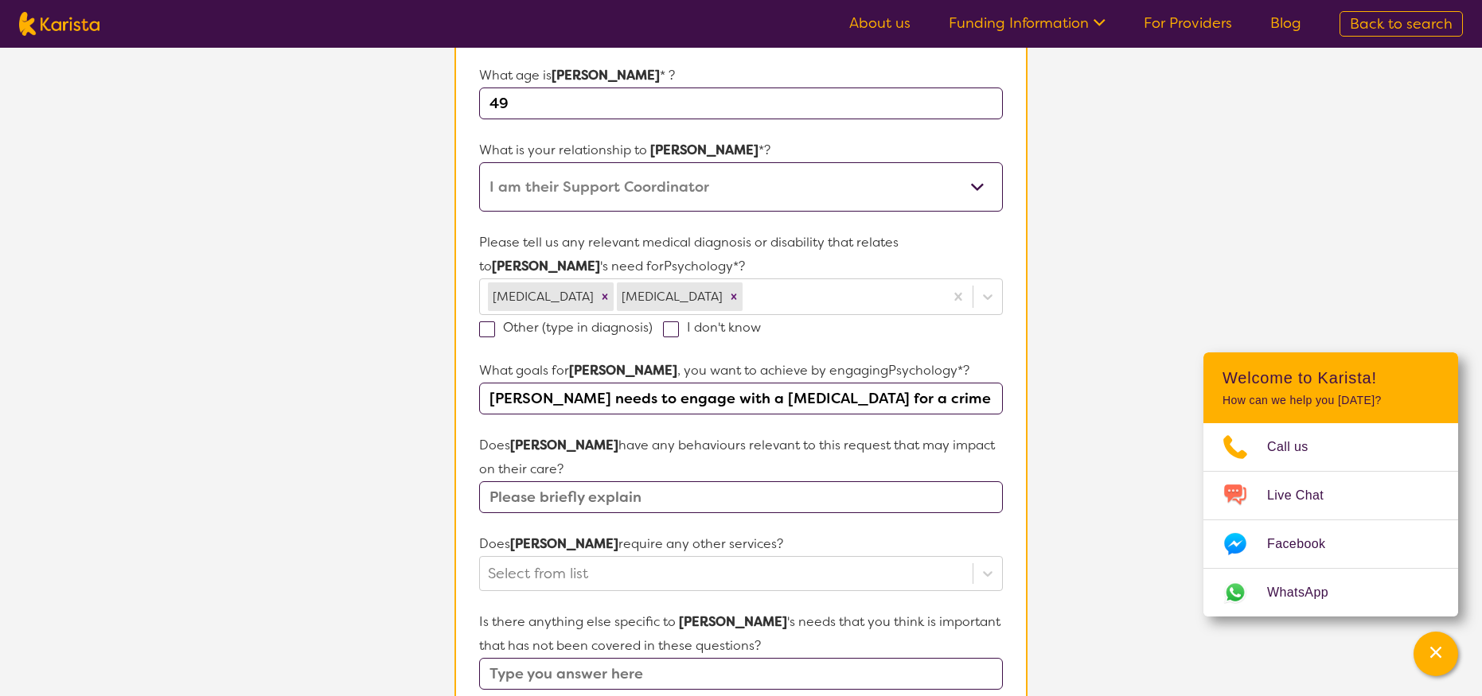
scroll to position [273, 0]
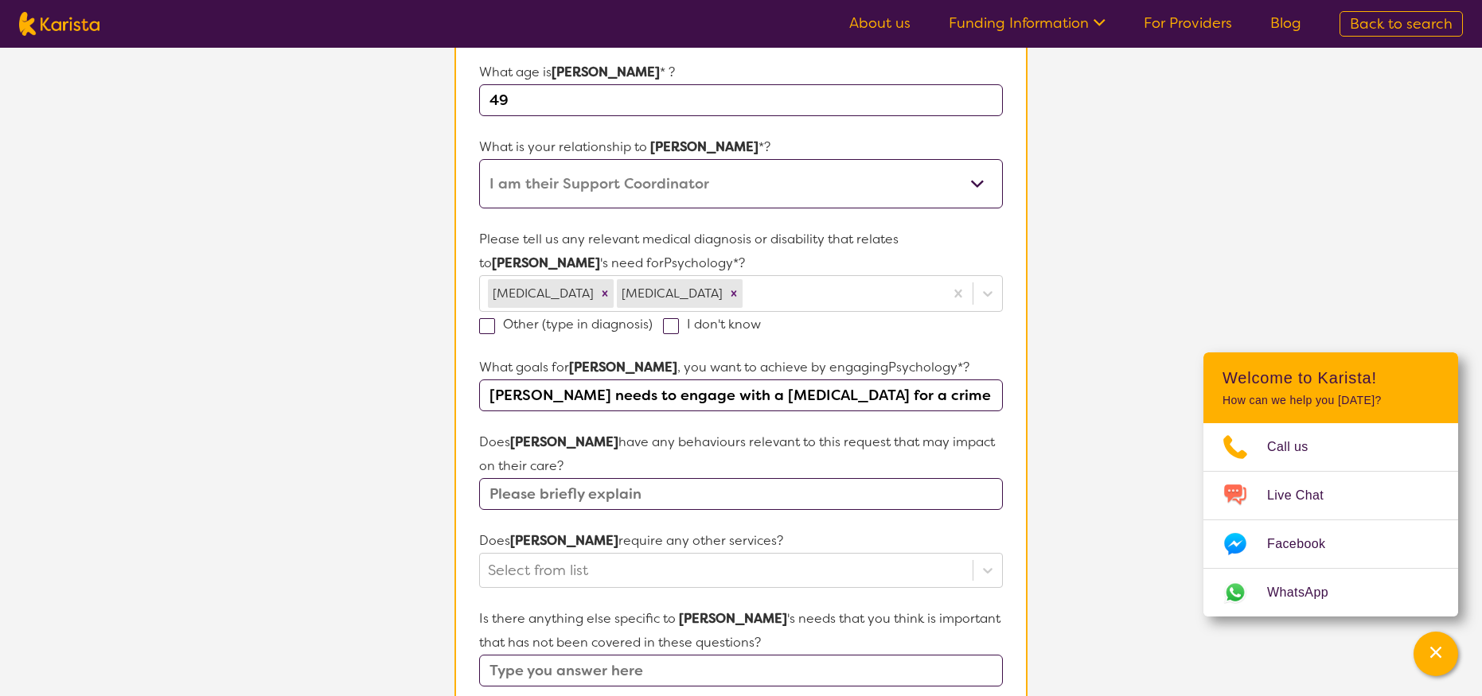
type input "[PERSON_NAME] needs to engage with a [MEDICAL_DATA] for a crime compensation"
click at [531, 496] on input "text" at bounding box center [741, 494] width 524 height 32
type input "R"
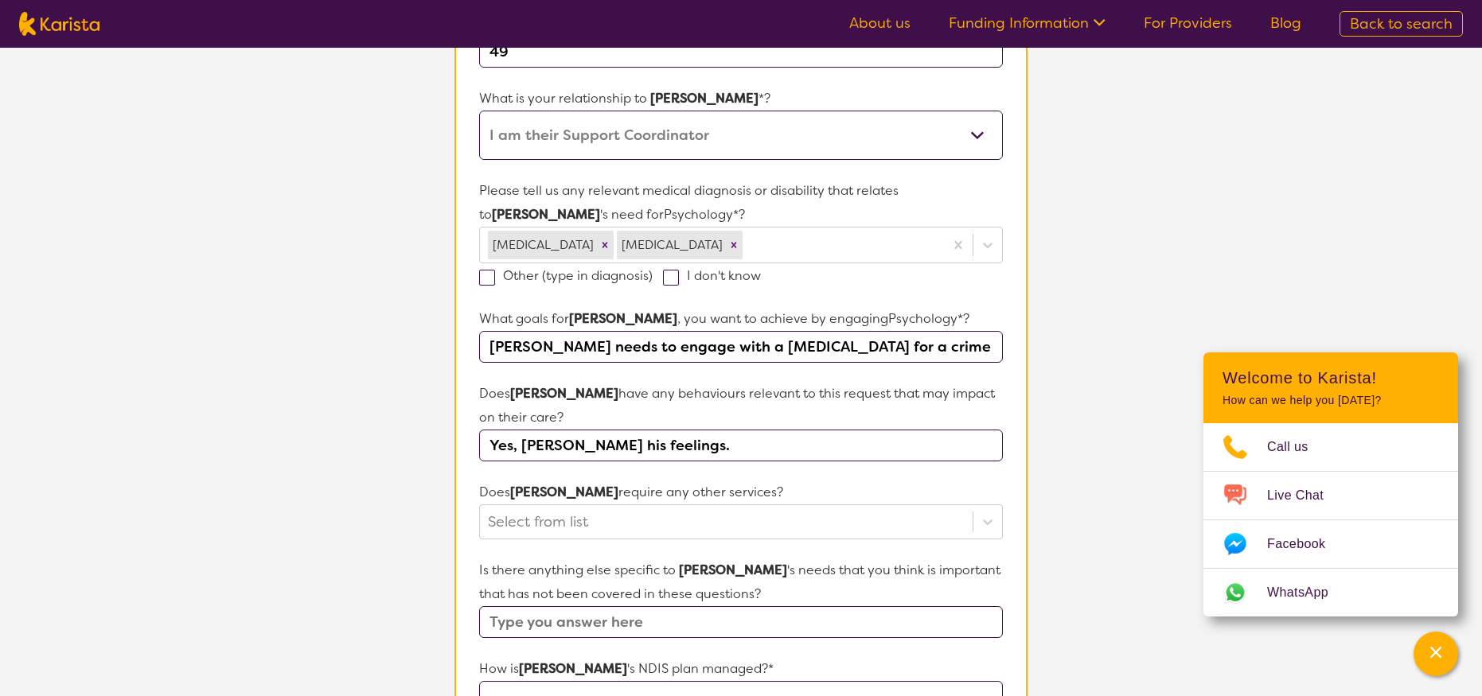
scroll to position [325, 0]
type input "Yes, [PERSON_NAME] his feelings."
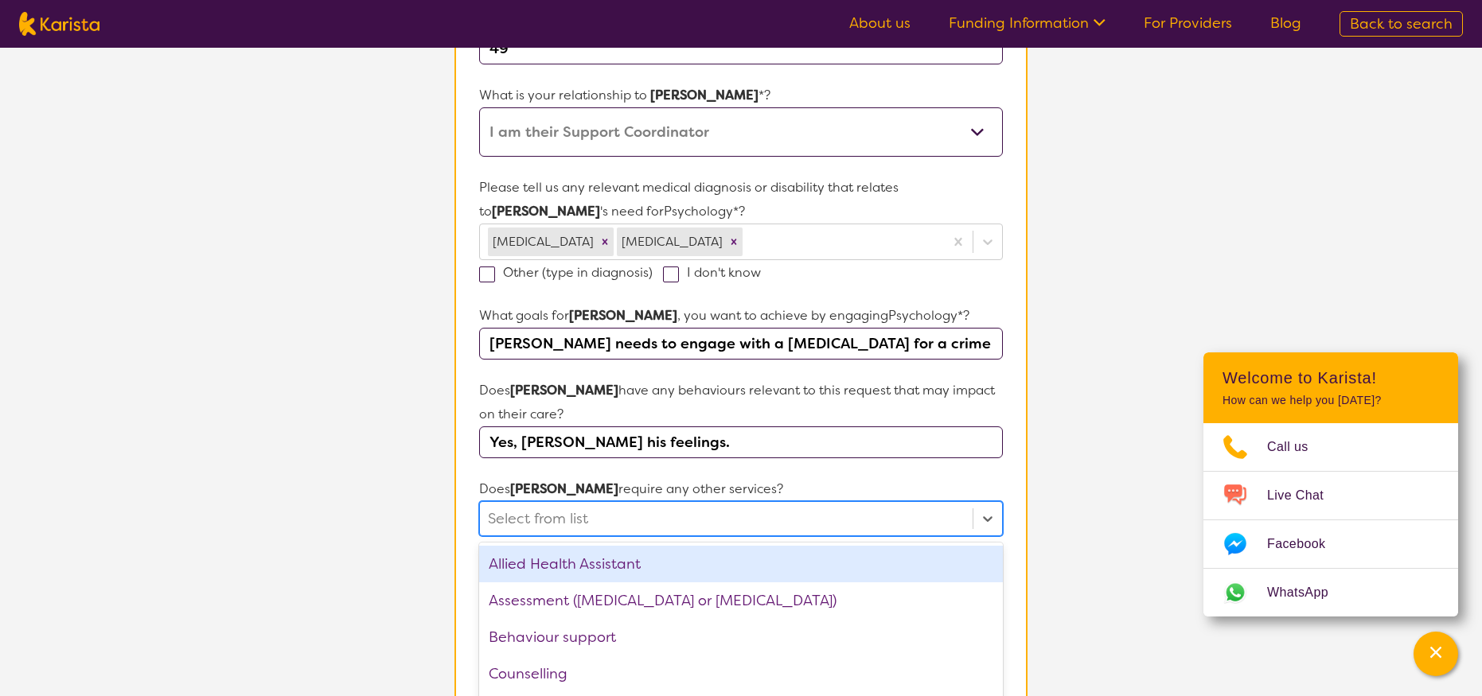
click at [596, 517] on div "option Allied Health Assistant focused, 1 of 21. 21 results available. Use Up a…" at bounding box center [741, 518] width 524 height 35
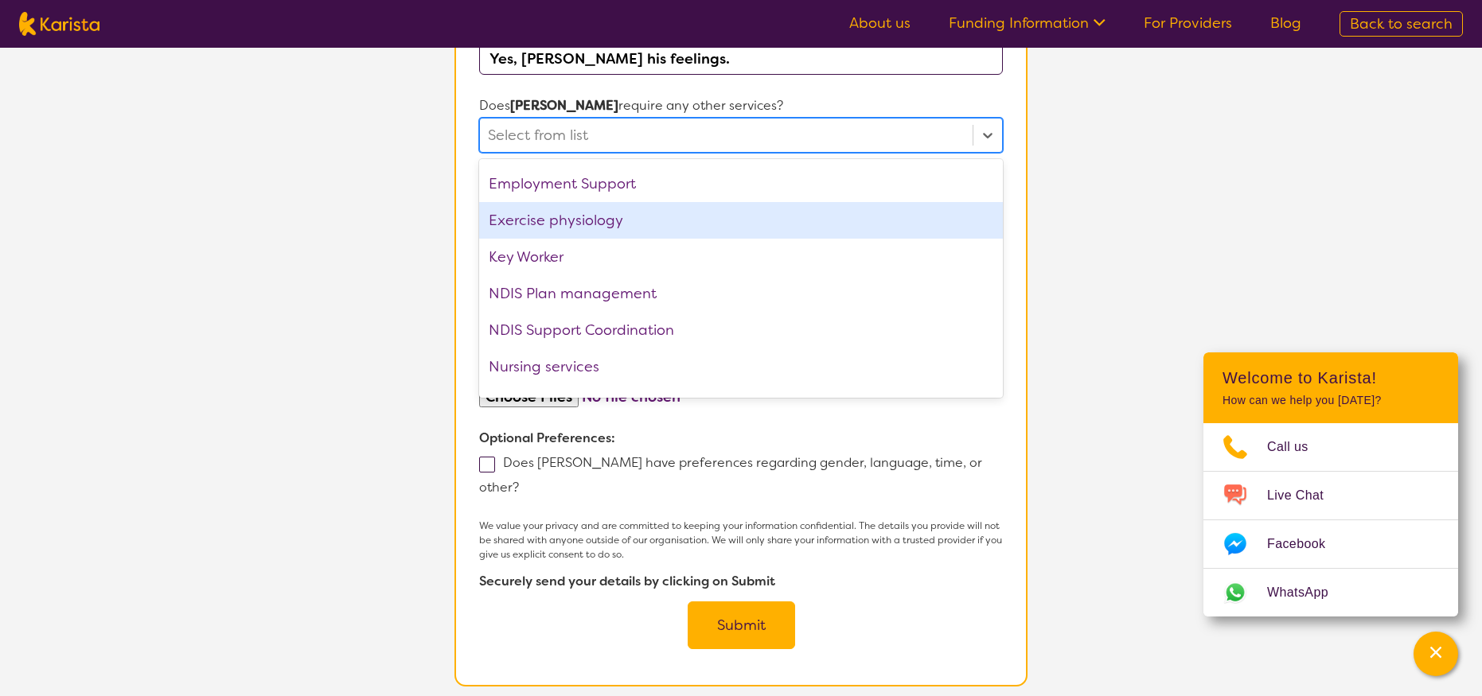
scroll to position [0, 0]
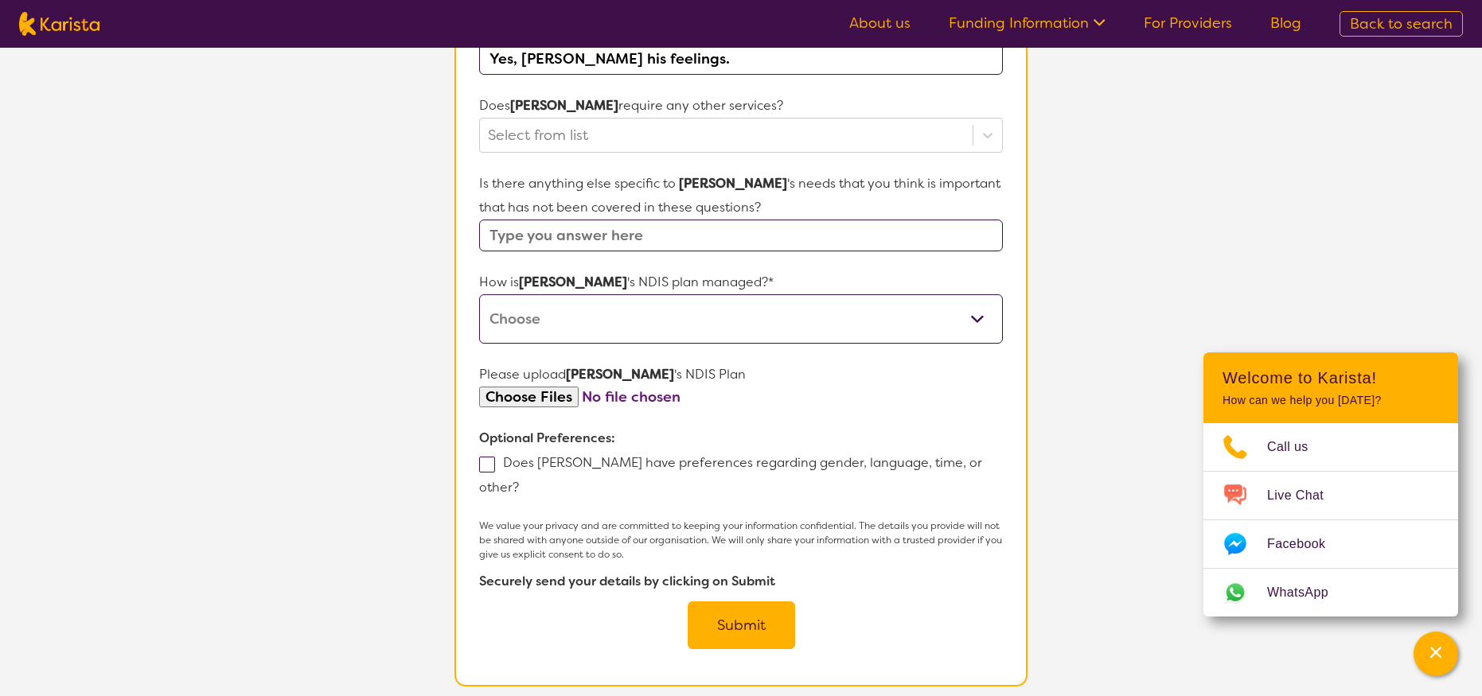
click at [482, 461] on span at bounding box center [487, 465] width 16 height 16
click at [519, 482] on input "Does [PERSON_NAME] have preferences regarding gender, language, time, or other?" at bounding box center [524, 487] width 10 height 10
checkbox input "true"
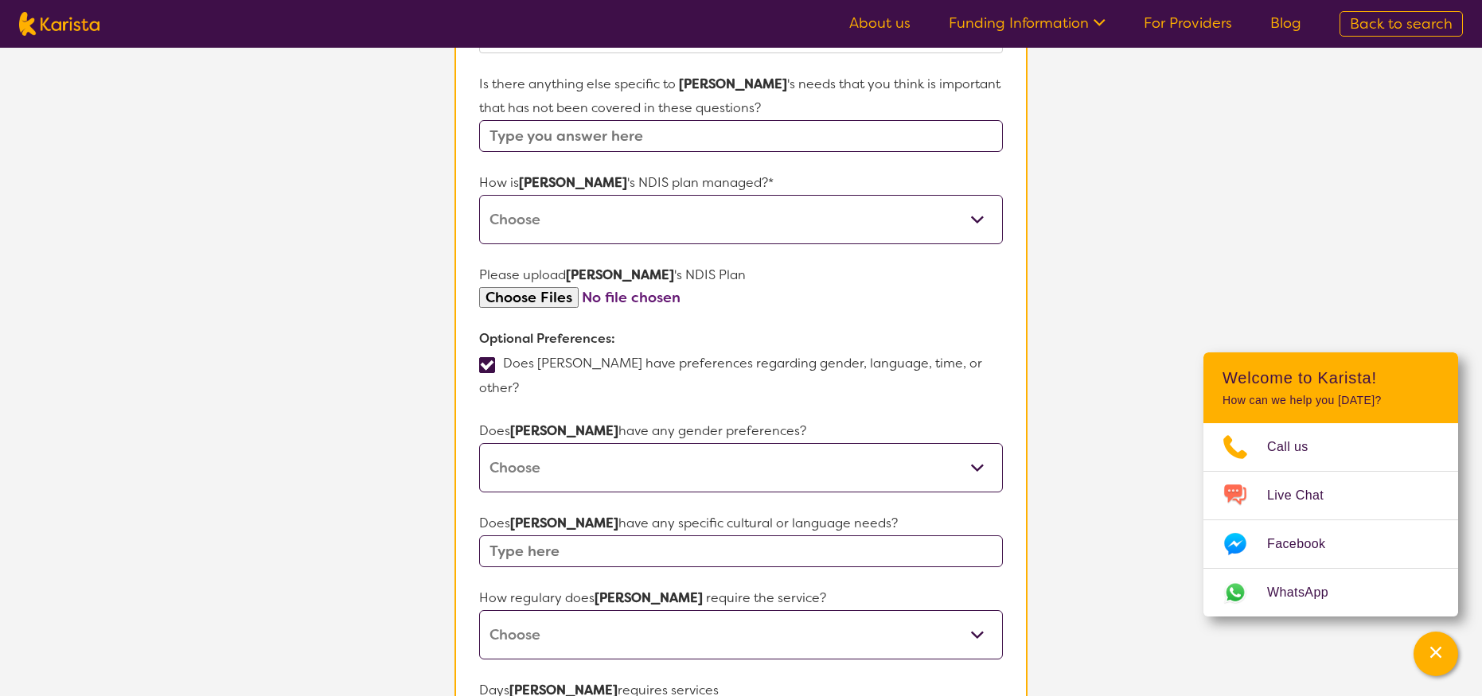
scroll to position [811, 0]
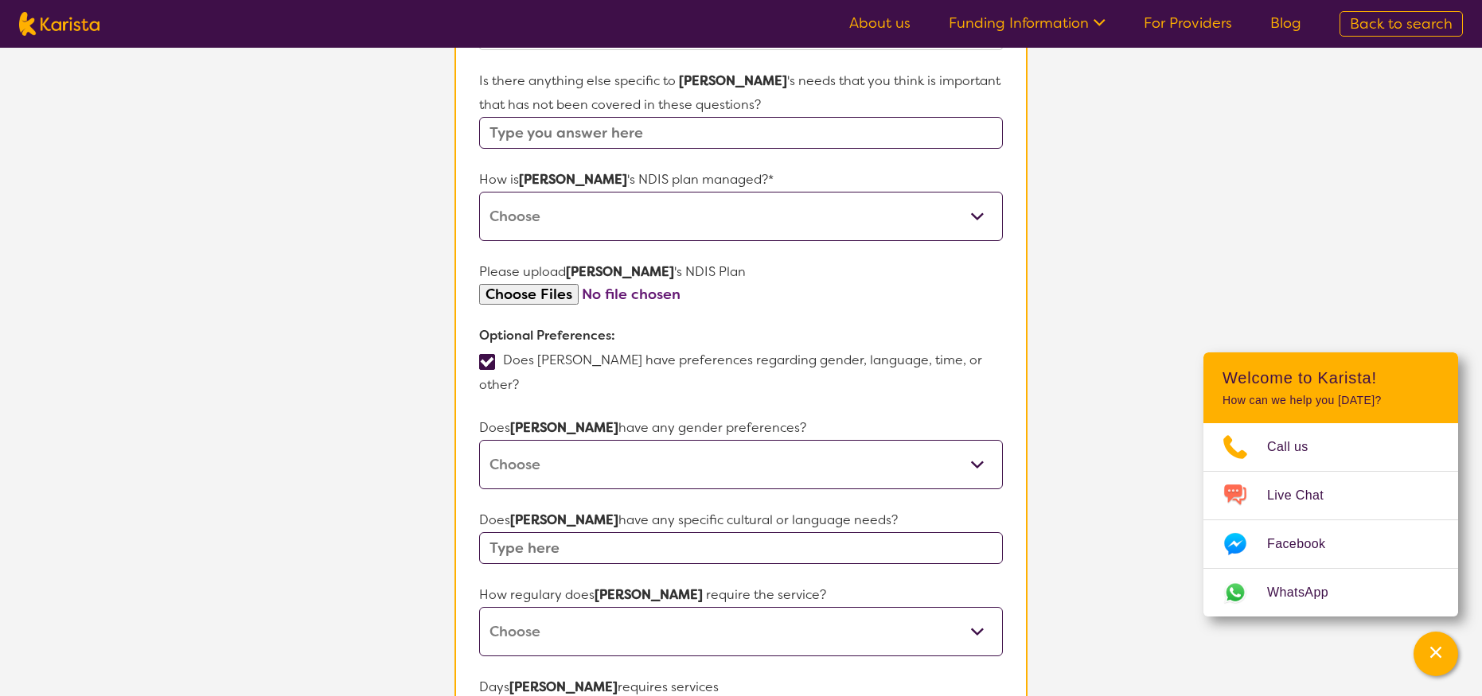
select select "[DEMOGRAPHIC_DATA]"
click at [540, 532] on input "text" at bounding box center [741, 548] width 524 height 32
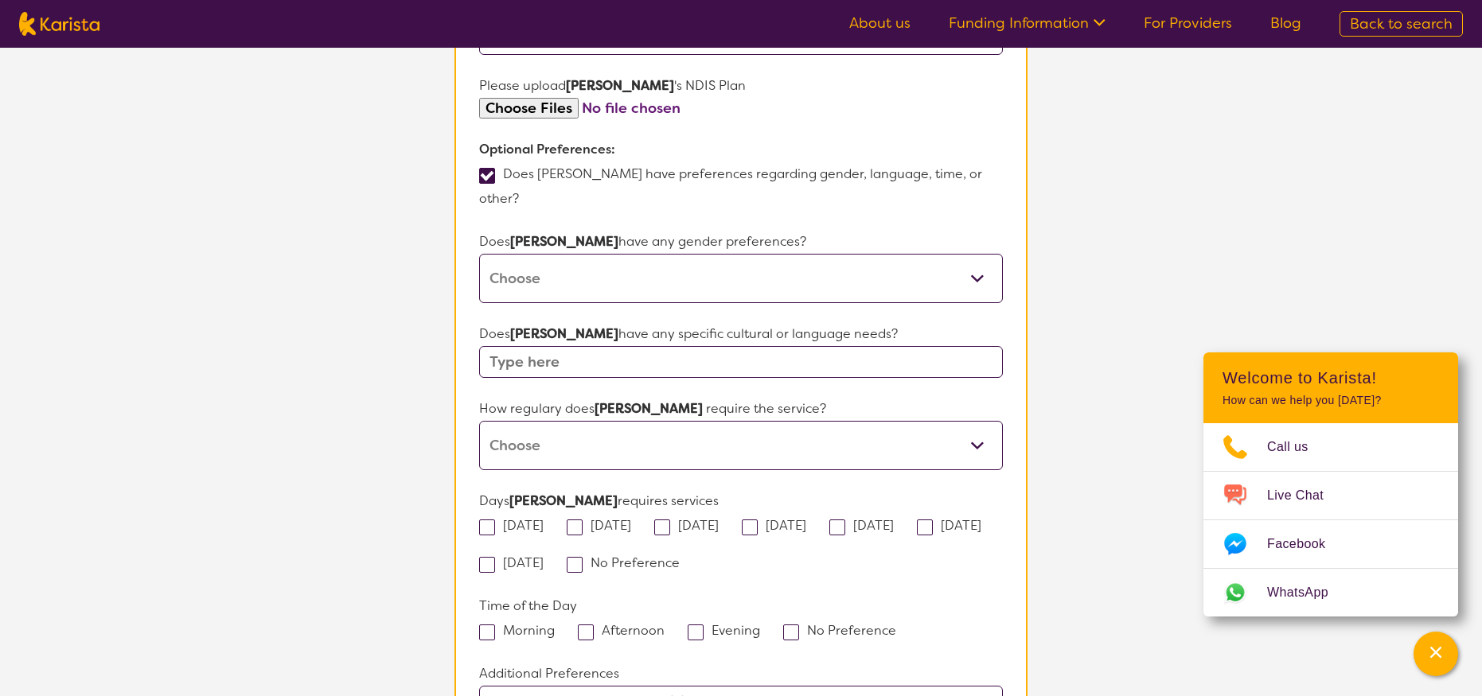
select select "Every fortnight"
click at [488, 520] on span at bounding box center [487, 528] width 16 height 16
click at [544, 520] on input "[DATE]" at bounding box center [549, 525] width 10 height 10
checkbox input "true"
click at [670, 520] on span at bounding box center [662, 528] width 16 height 16
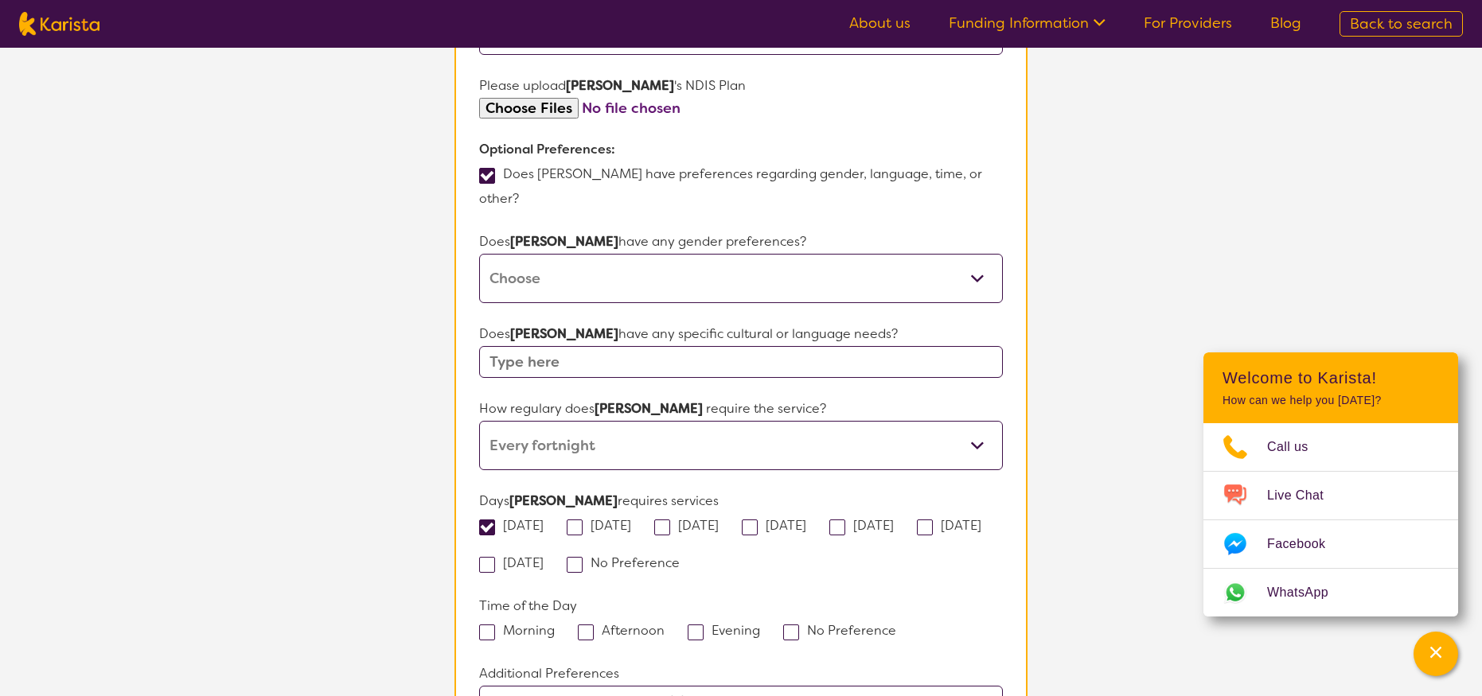
click at [719, 520] on input "[DATE]" at bounding box center [724, 525] width 10 height 10
checkbox input "true"
click at [845, 520] on span at bounding box center [837, 528] width 16 height 16
click at [904, 520] on input "[DATE]" at bounding box center [899, 525] width 10 height 10
checkbox input "true"
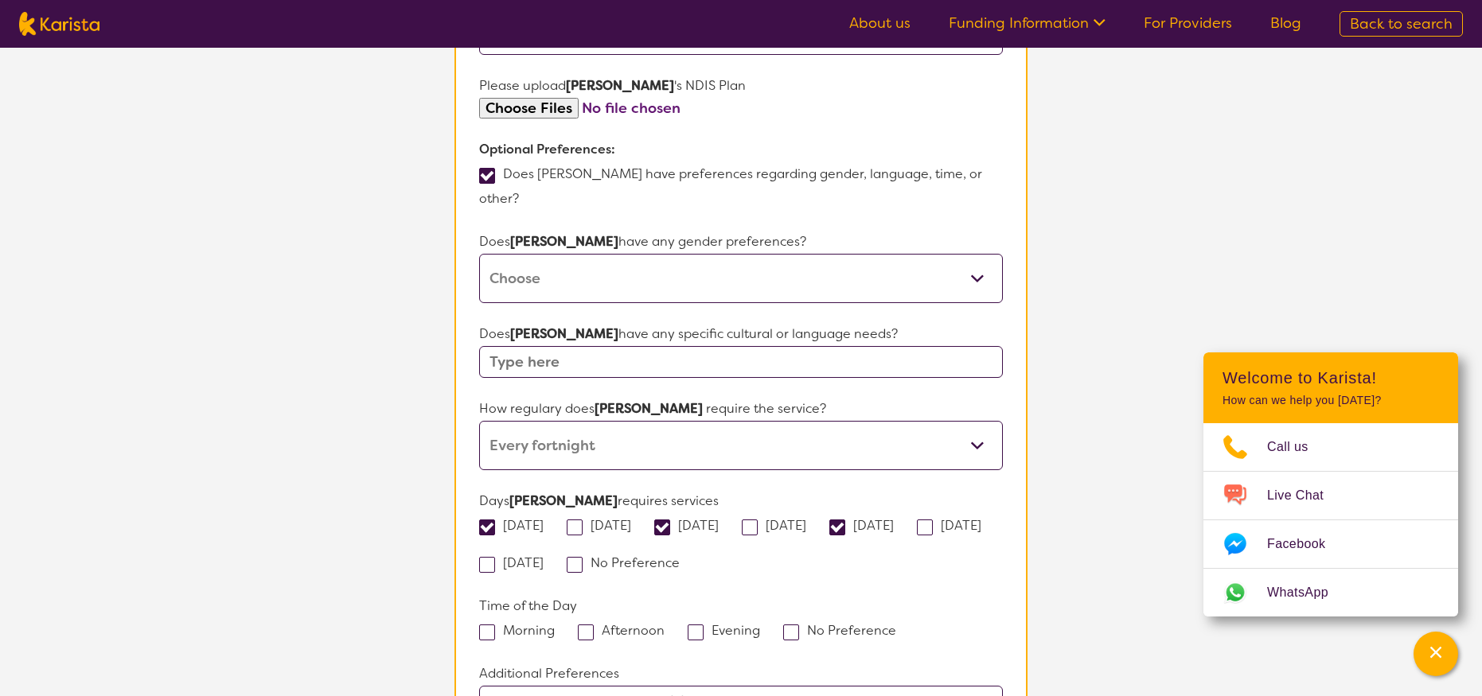
click at [489, 625] on span at bounding box center [487, 633] width 16 height 16
click at [555, 625] on input "Morning" at bounding box center [560, 630] width 10 height 10
checkbox input "true"
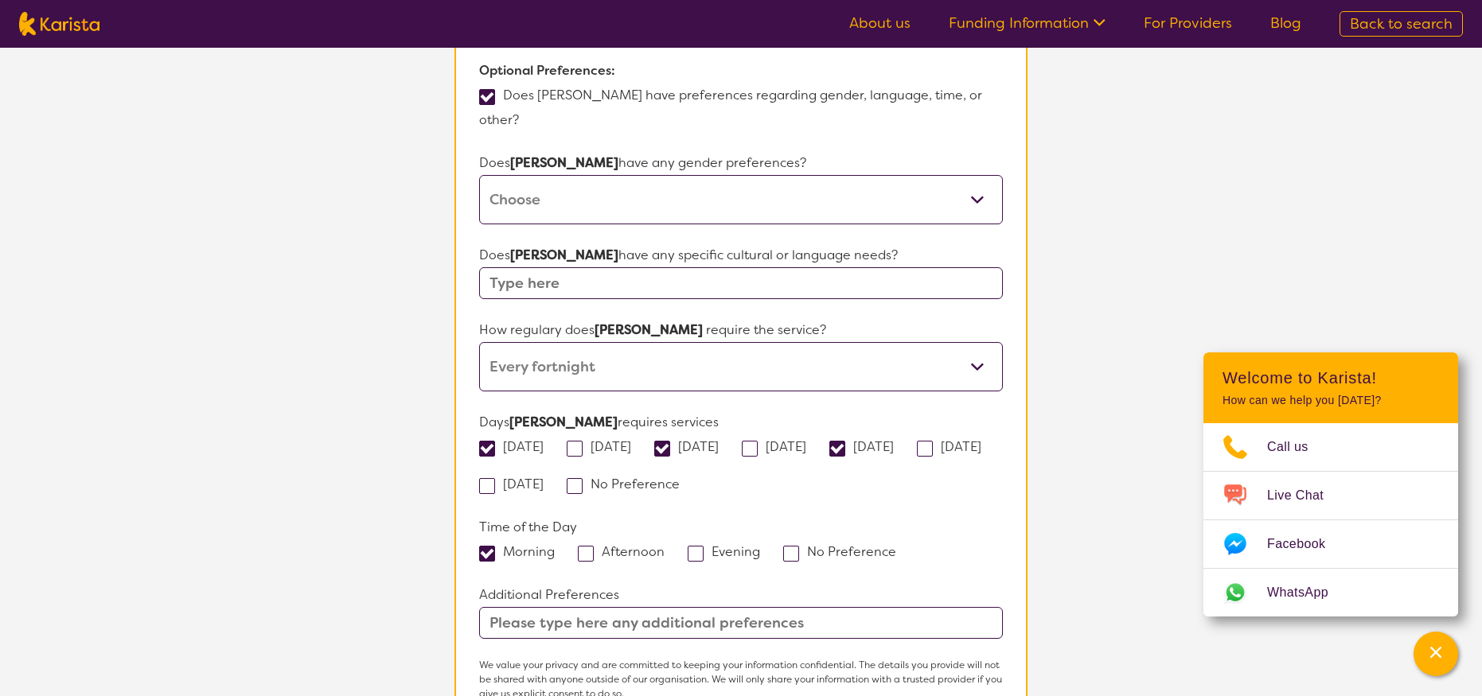
scroll to position [1160, 0]
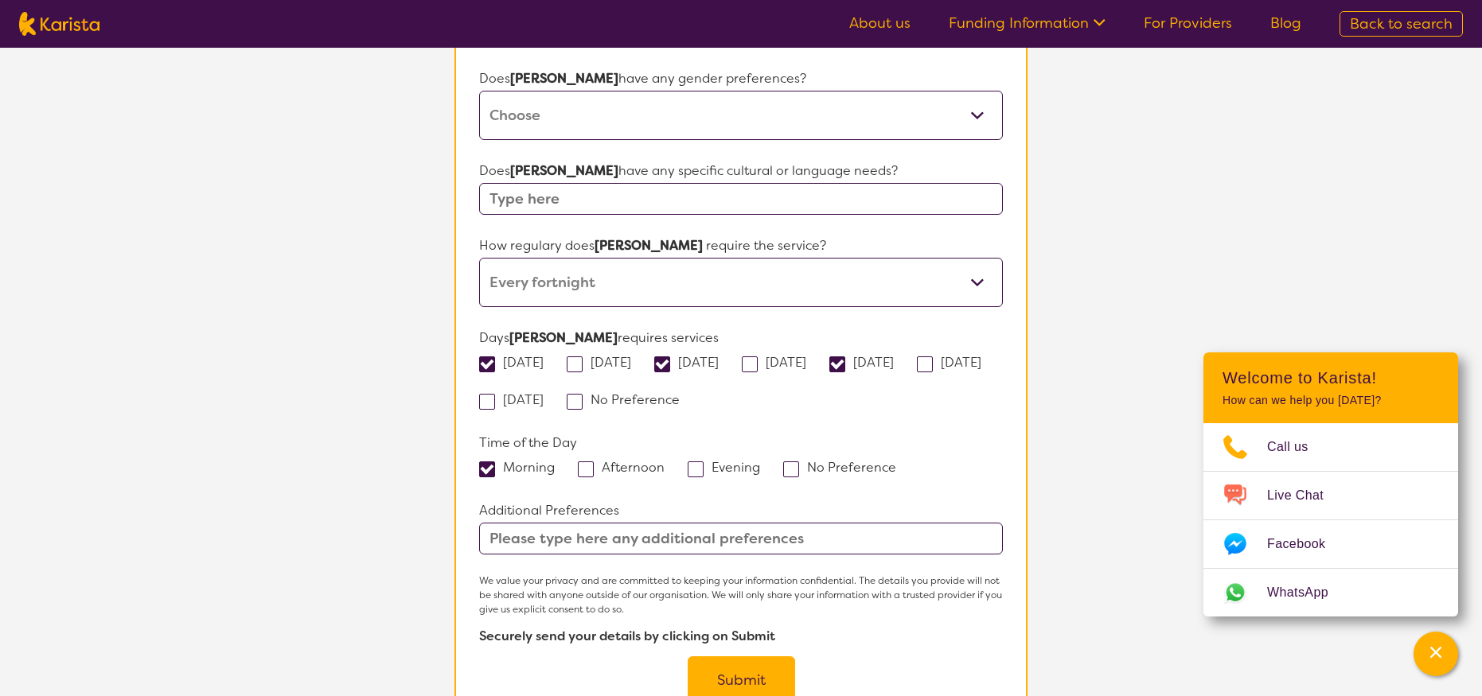
click at [570, 523] on input "text" at bounding box center [741, 539] width 524 height 32
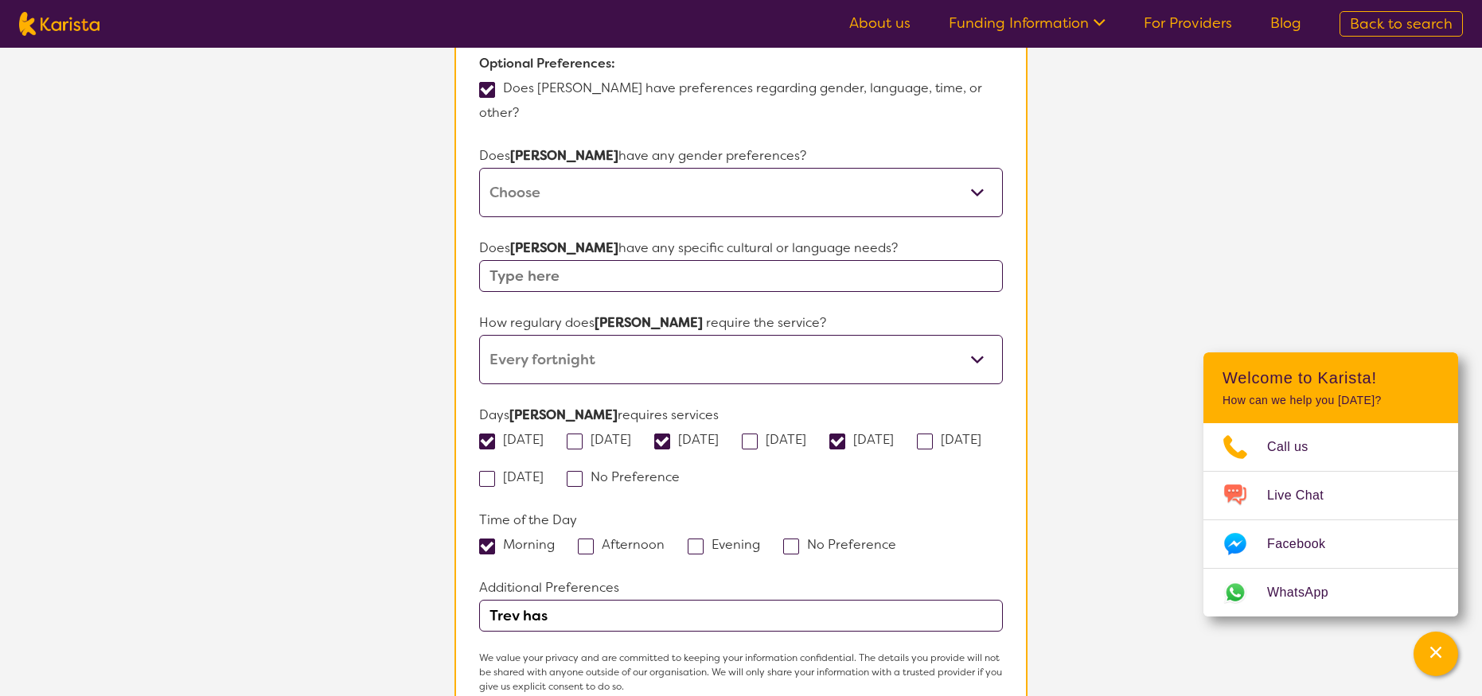
scroll to position [1266, 0]
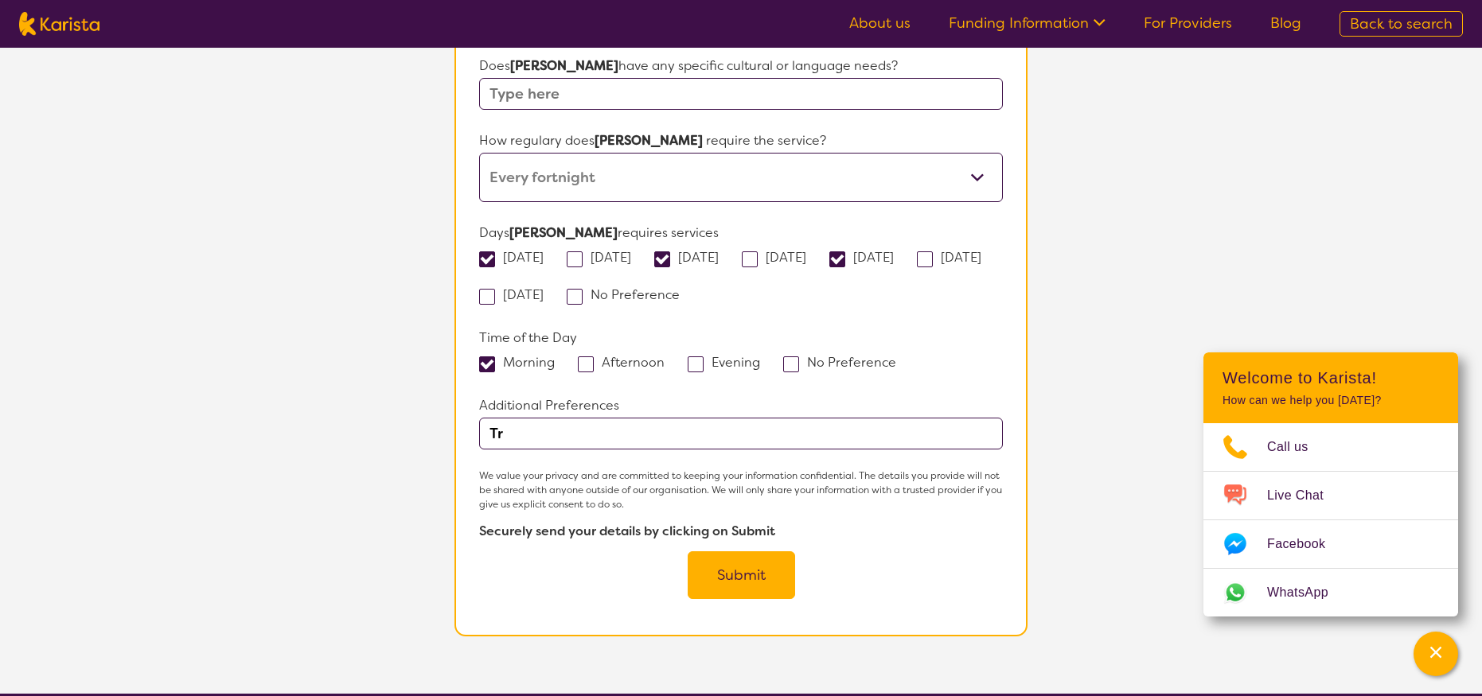
type input "T"
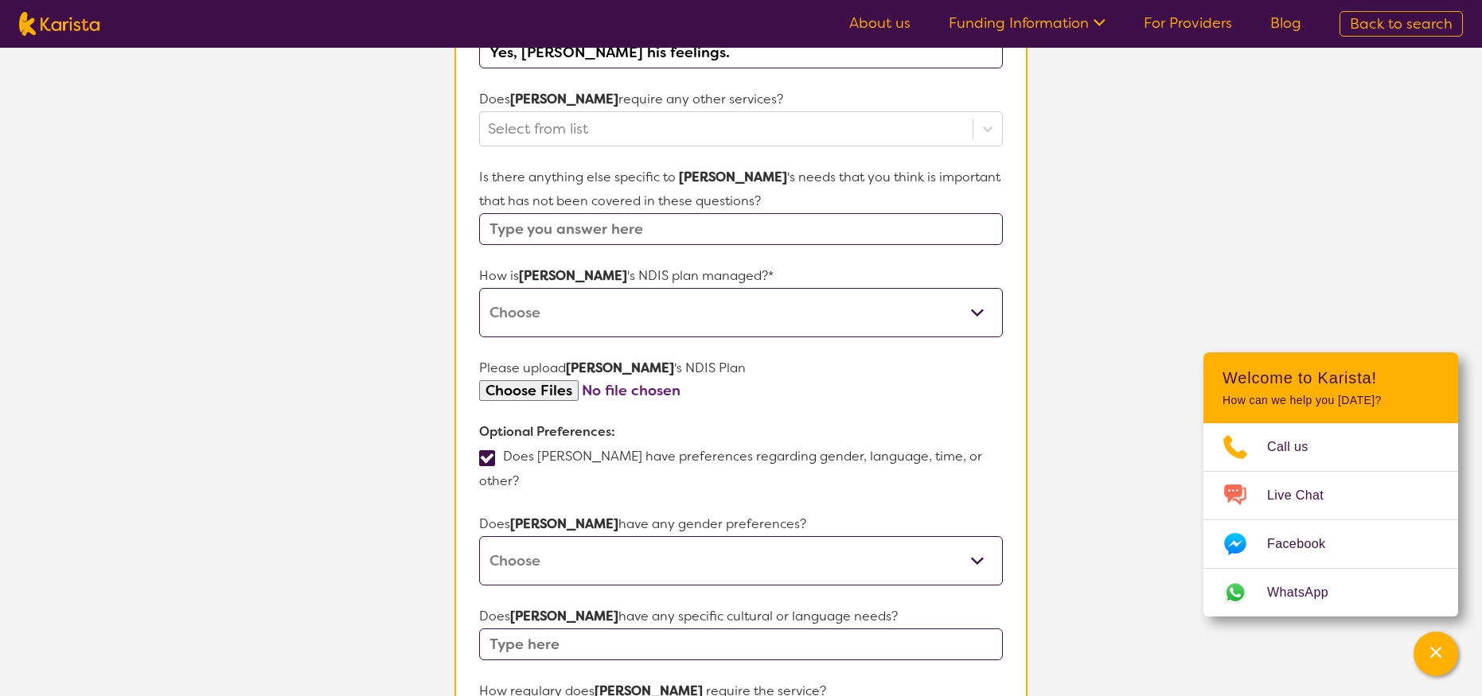
scroll to position [1251, 0]
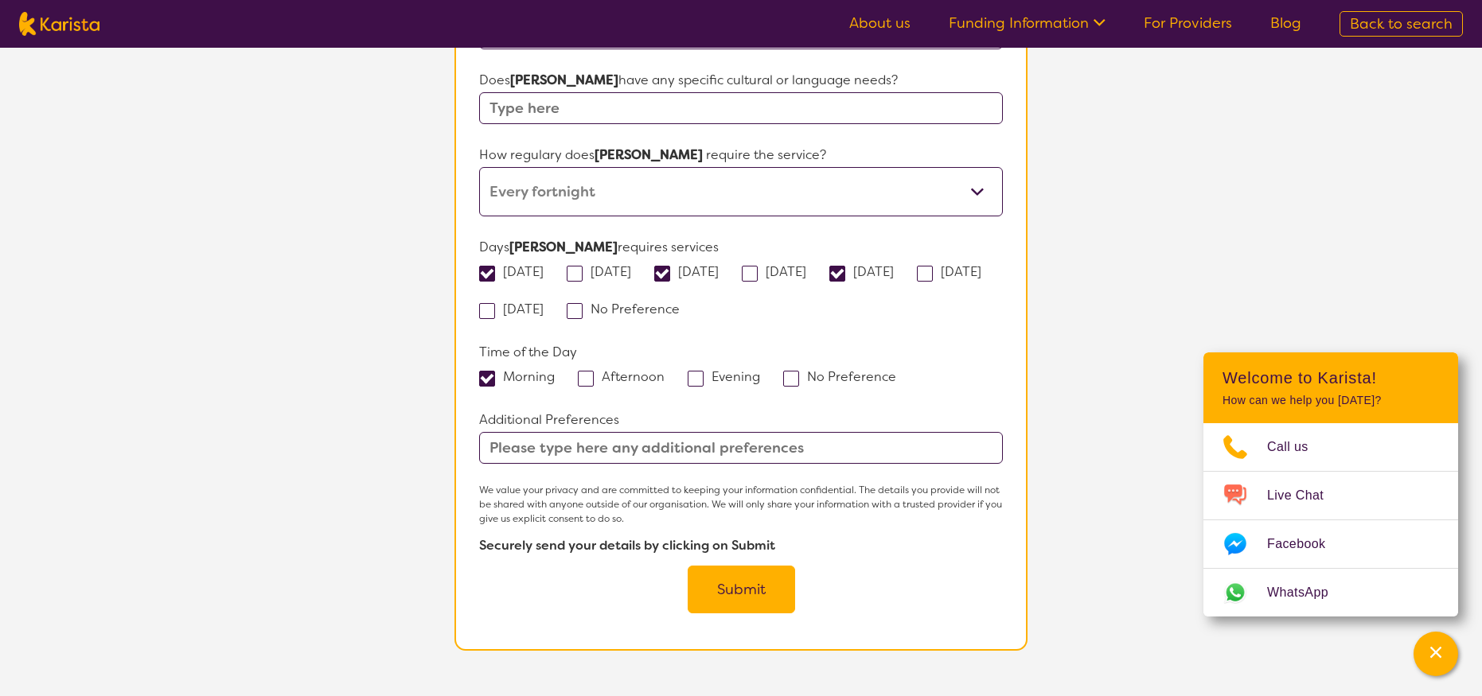
click at [740, 566] on button "Submit" at bounding box center [741, 590] width 107 height 48
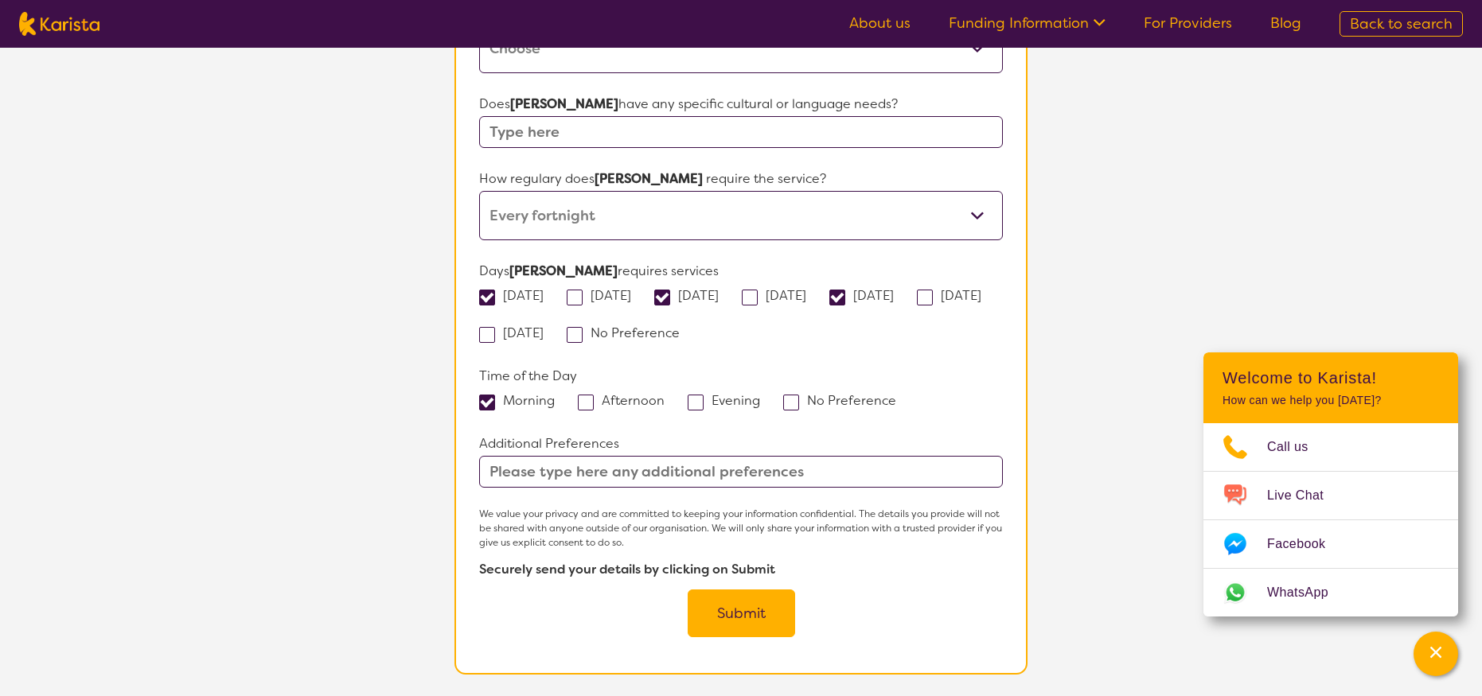
scroll to position [680, 0]
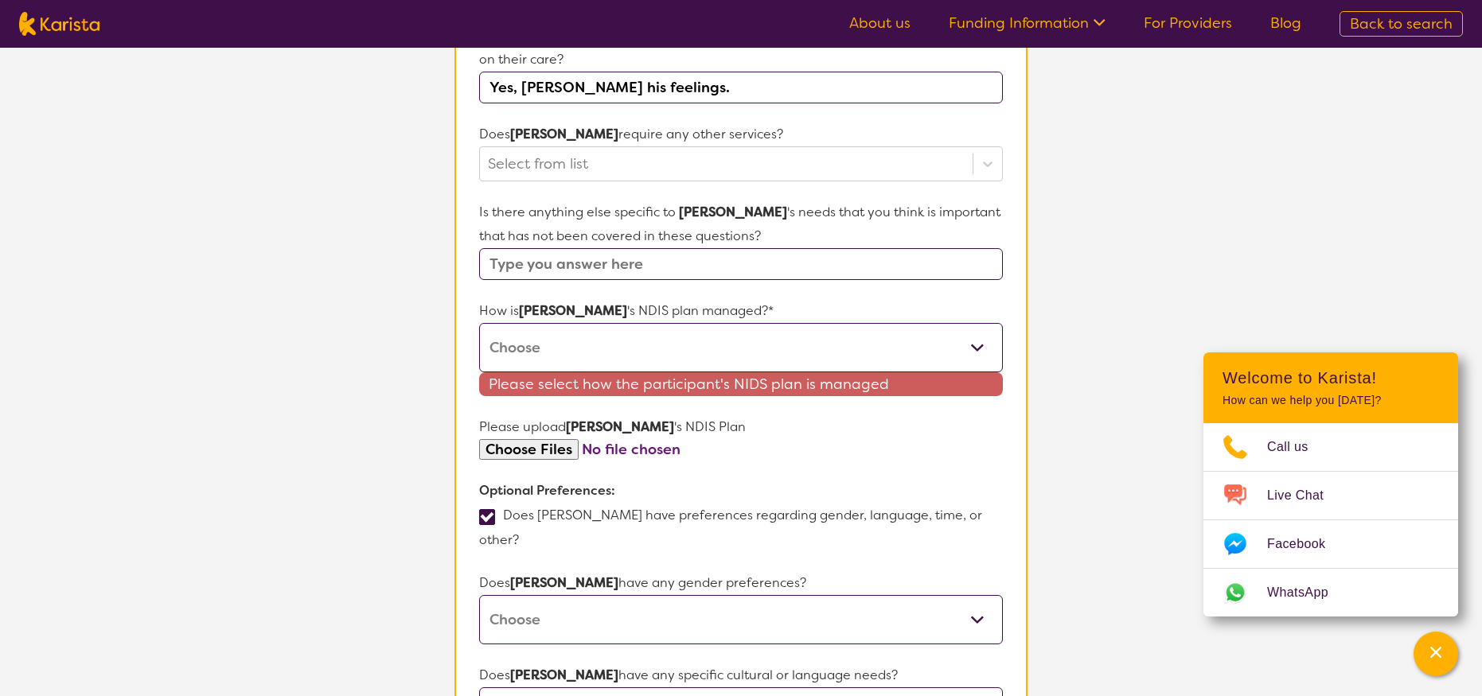
select select "Agency Managed"
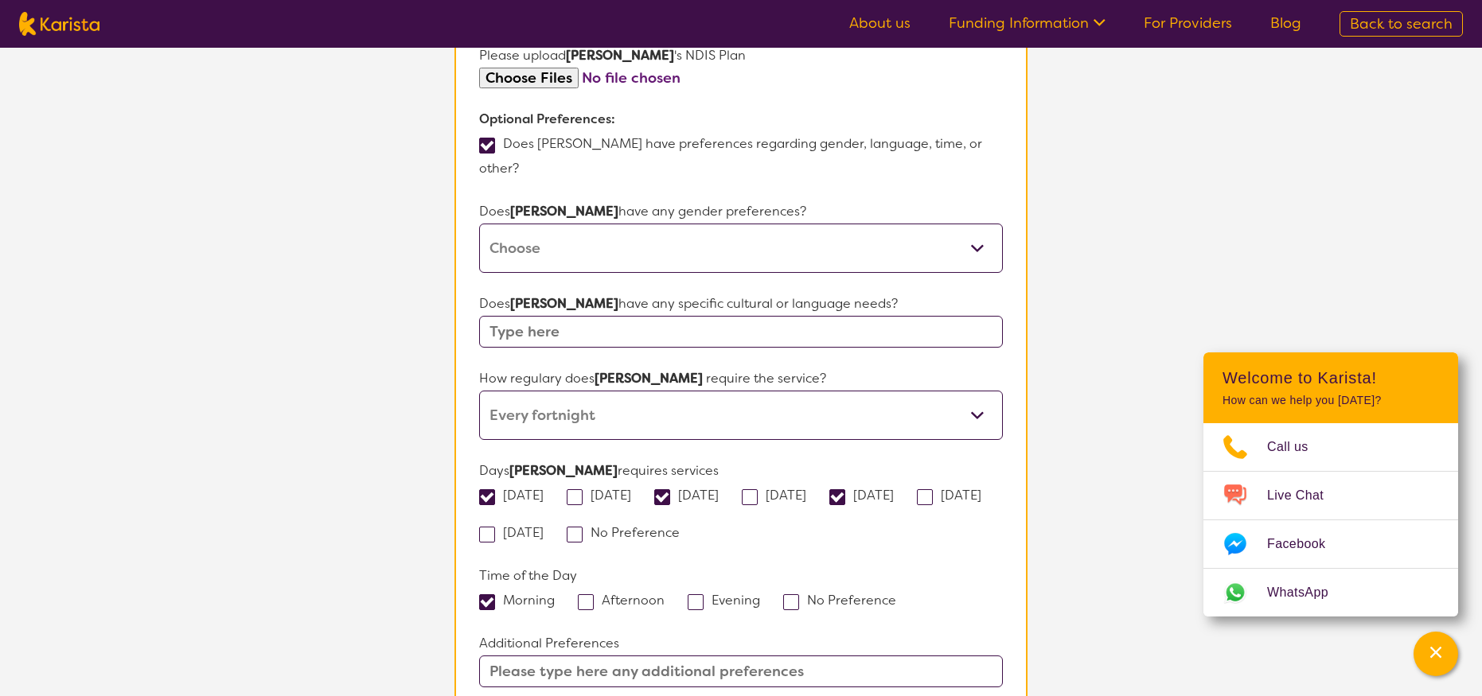
scroll to position [1328, 0]
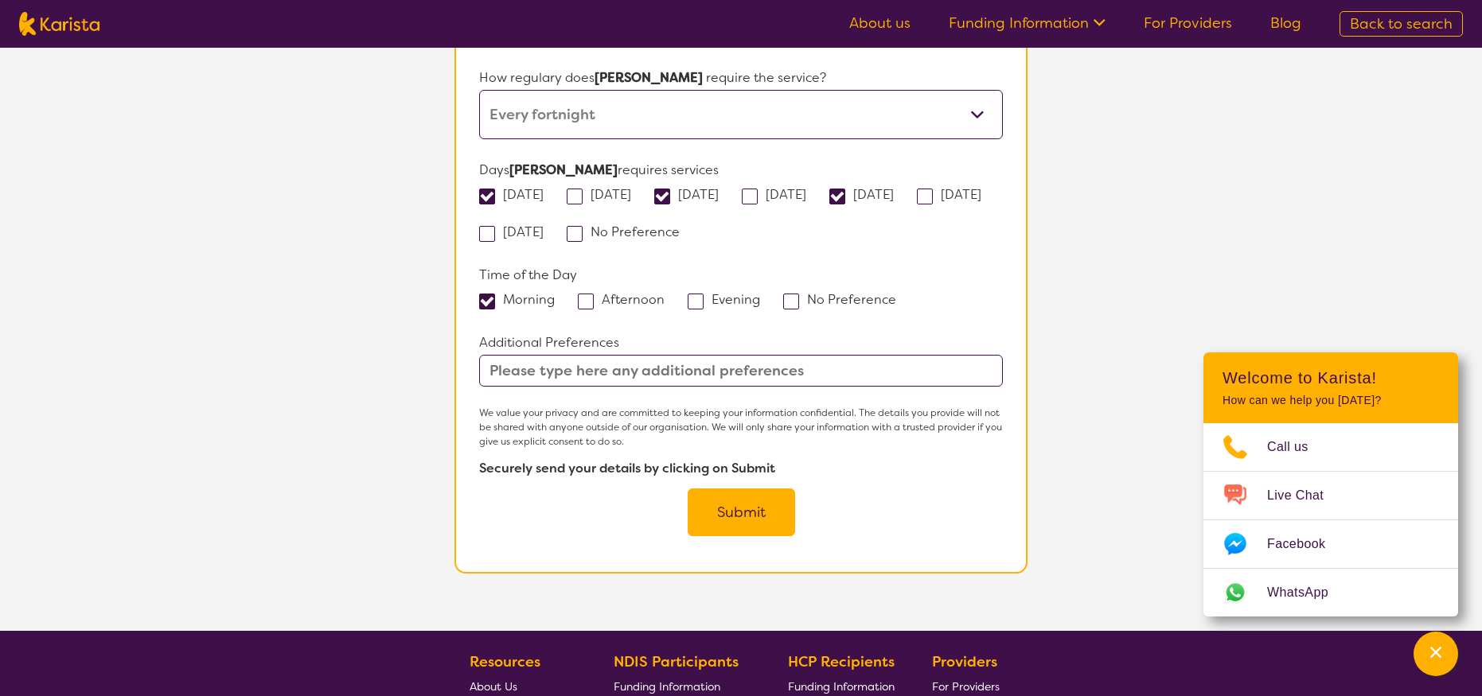
click at [738, 489] on button "Submit" at bounding box center [741, 513] width 107 height 48
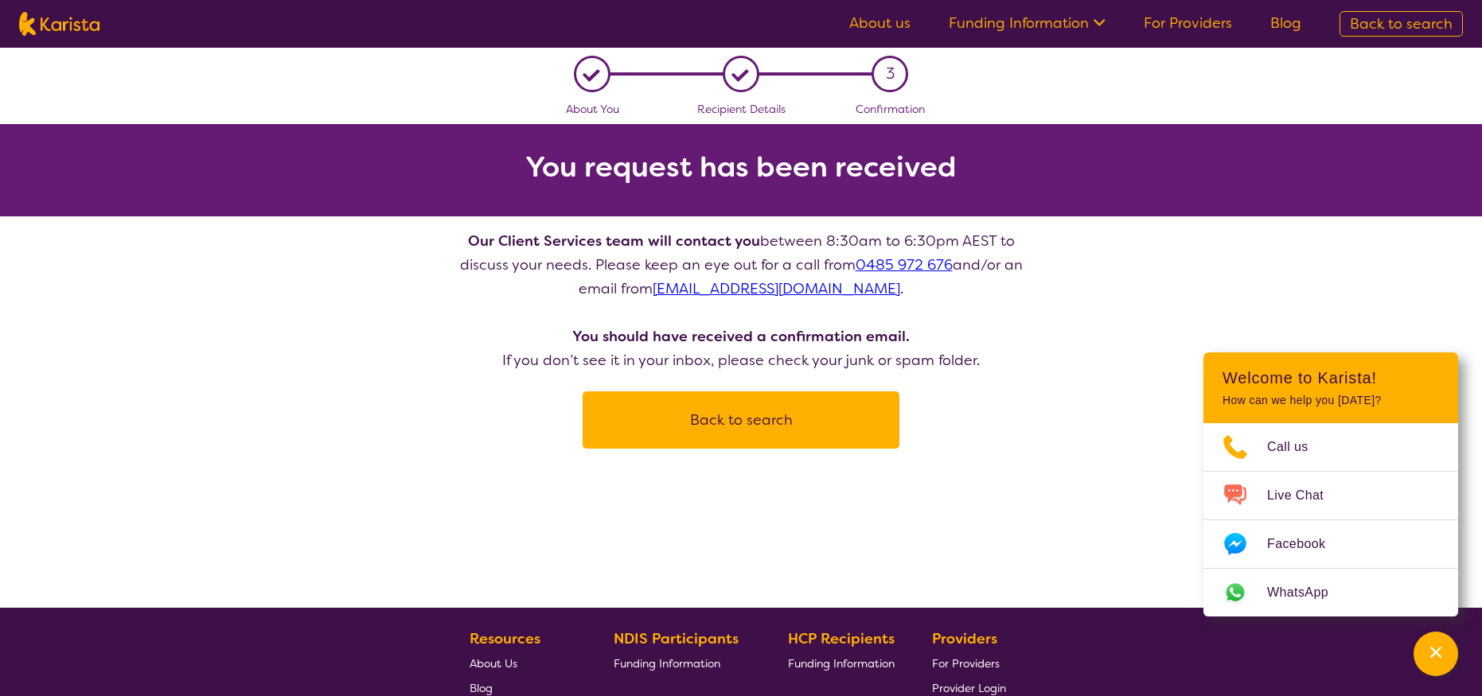
click at [704, 416] on button "Back to search" at bounding box center [741, 420] width 279 height 48
select select "Psychology"
select select "AD"
select select "NDIS"
select select "Psychology"
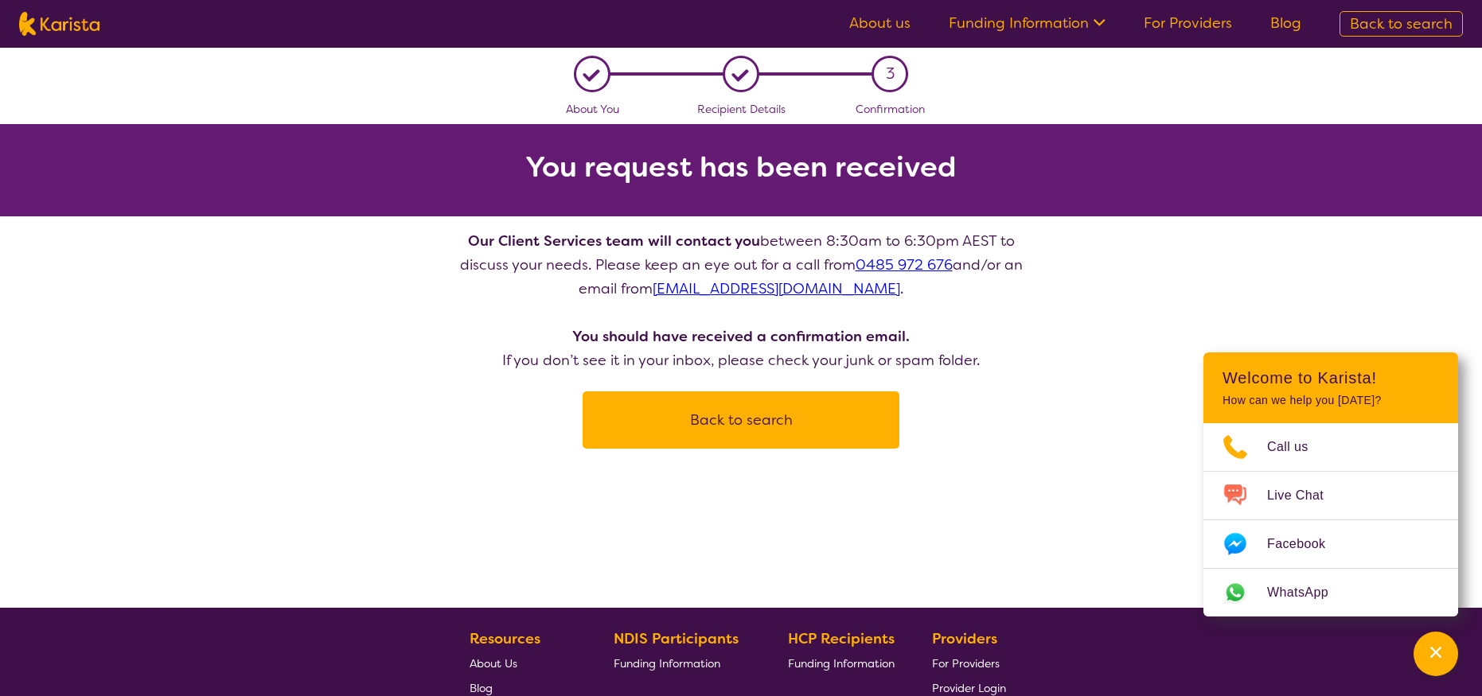
select select "AD"
select select "NDIS"
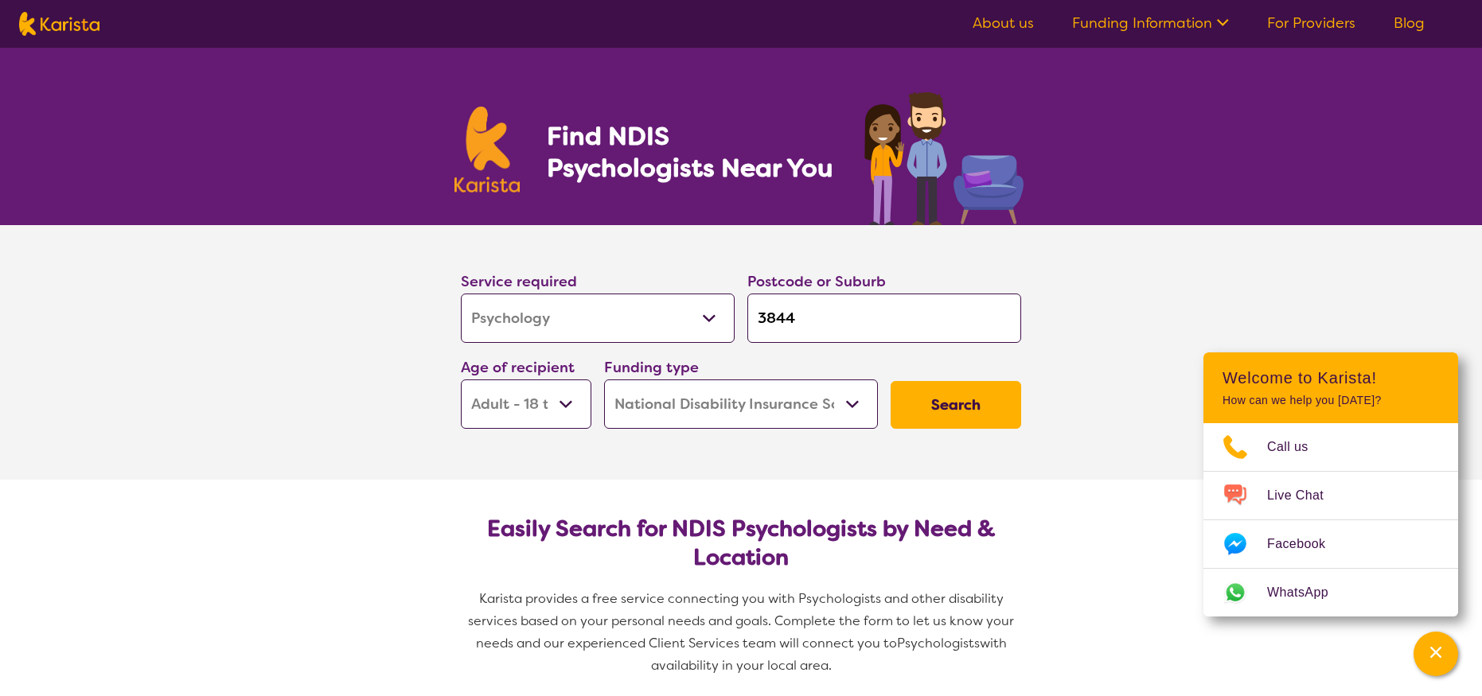
click at [947, 398] on button "Search" at bounding box center [956, 405] width 131 height 48
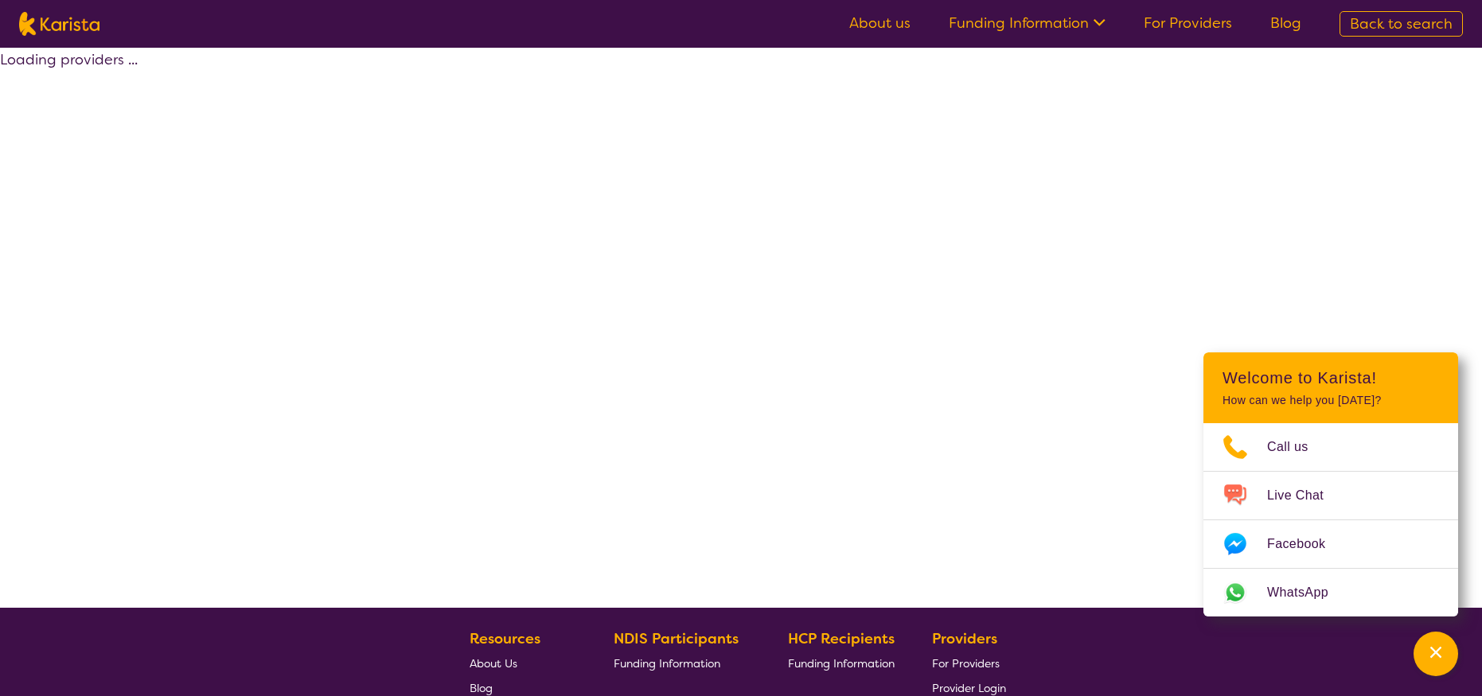
select select "by_score"
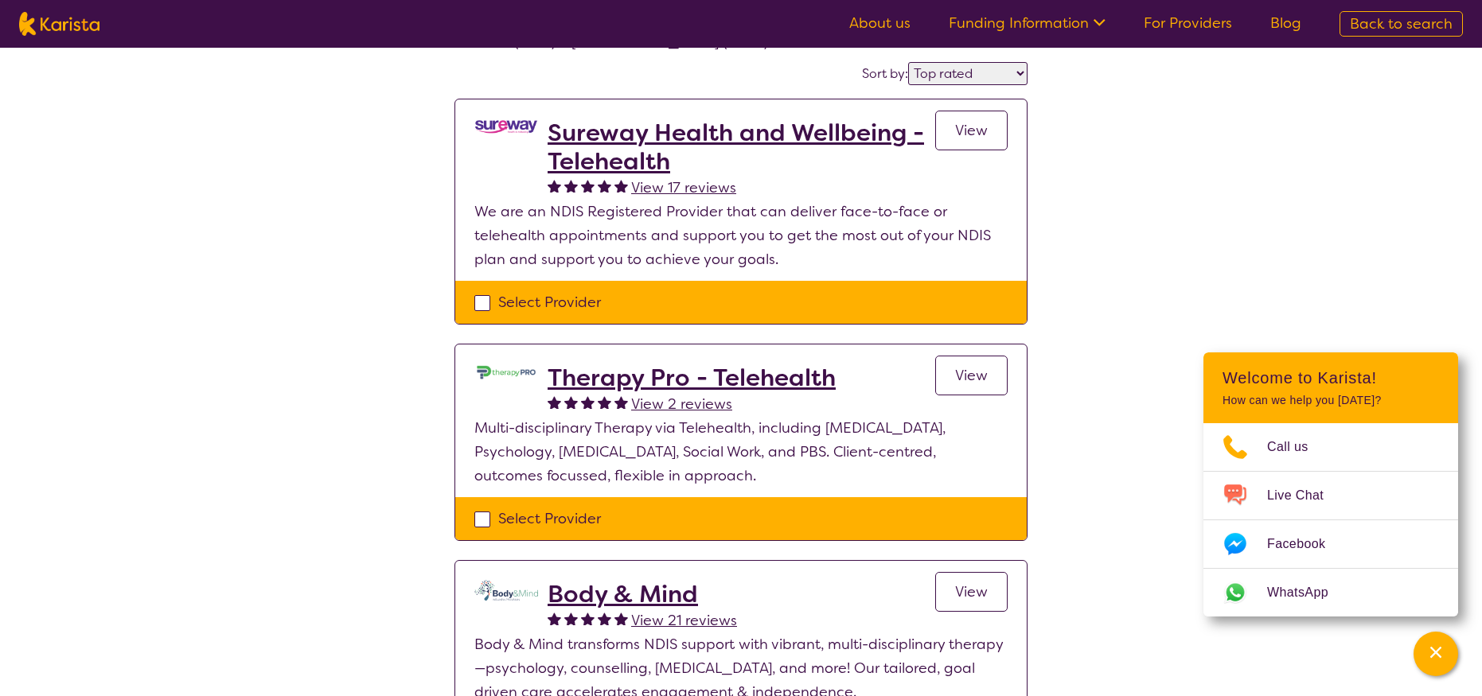
scroll to position [399, 0]
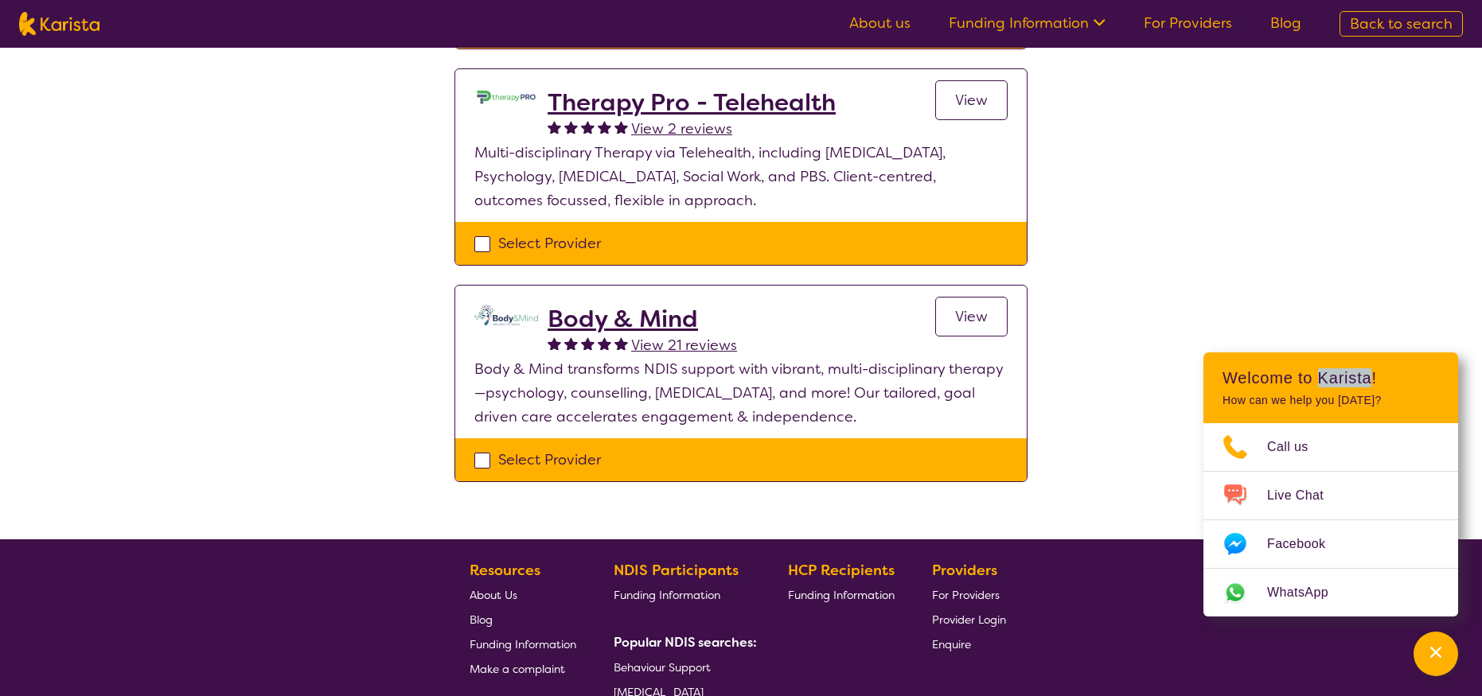
drag, startPoint x: 1316, startPoint y: 379, endPoint x: 1370, endPoint y: 376, distance: 54.2
click at [1370, 376] on h2 "Welcome to Karista!" at bounding box center [1331, 378] width 216 height 19
copy h2 "Karista"
